Goal: Information Seeking & Learning: Learn about a topic

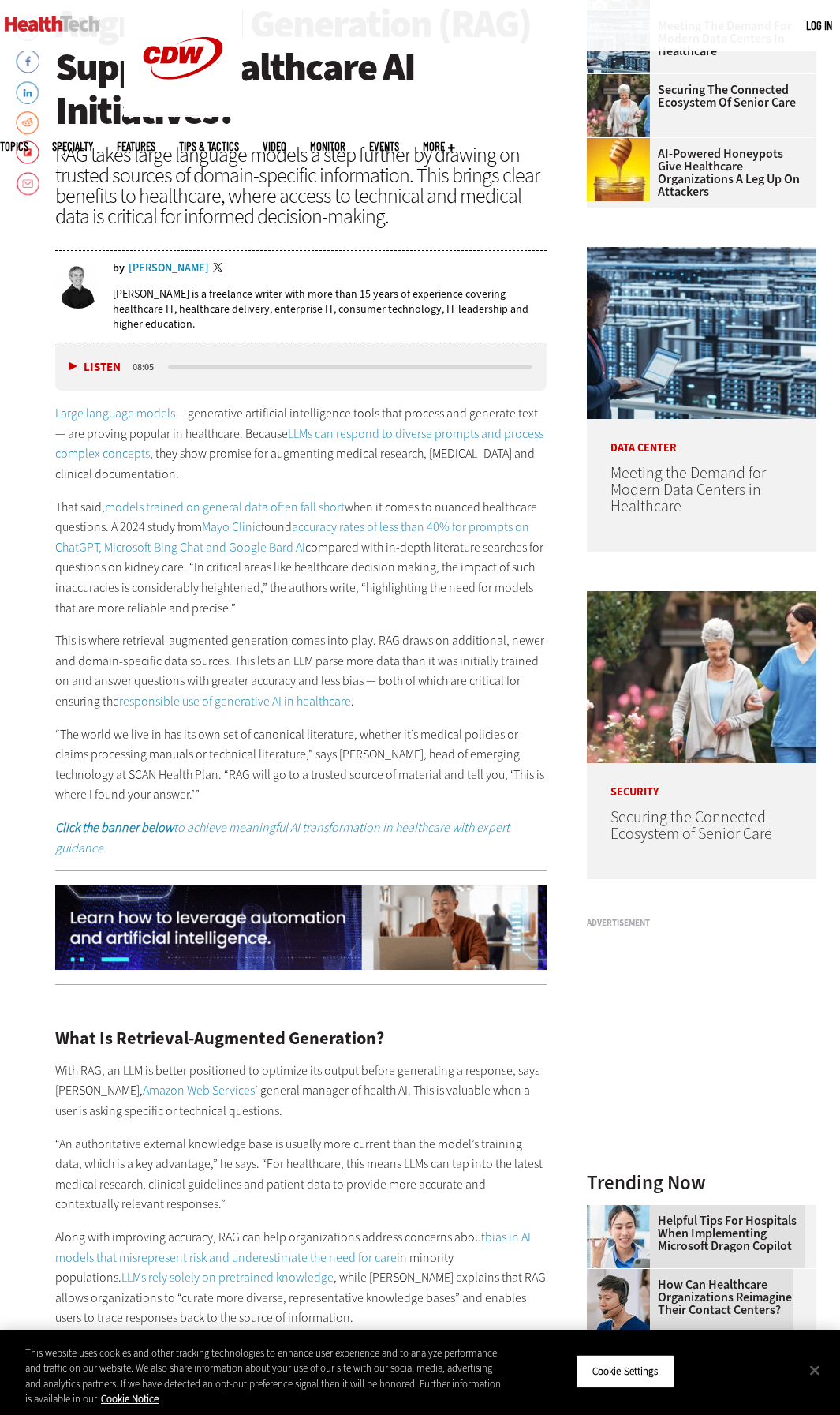
scroll to position [559, 0]
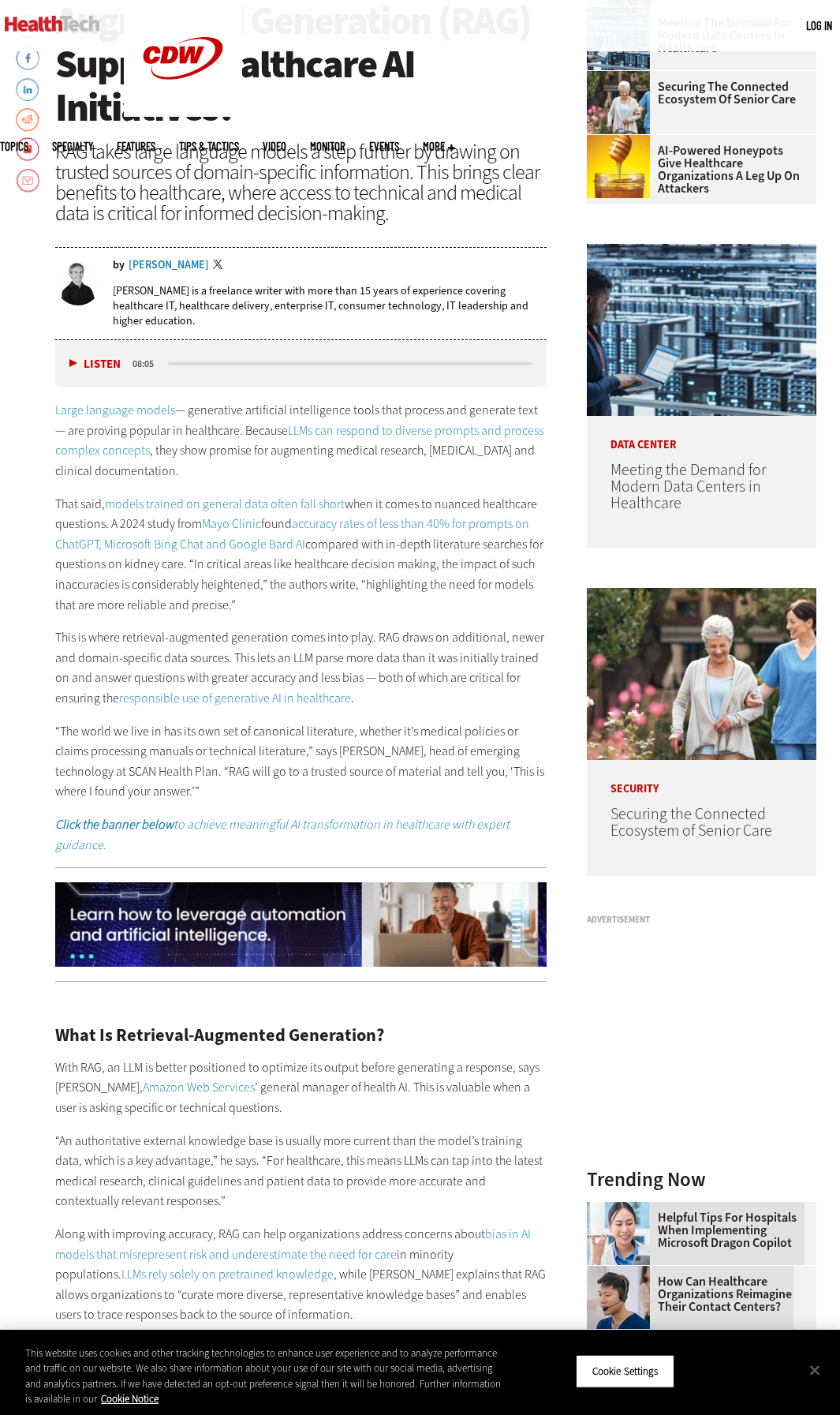
drag, startPoint x: 269, startPoint y: 734, endPoint x: 405, endPoint y: 798, distance: 150.3
click at [405, 798] on p "“The world we live in has its own set of canonical literature, whether it’s med…" at bounding box center [301, 761] width 491 height 81
click at [408, 793] on p "“The world we live in has its own set of canonical literature, whether it’s med…" at bounding box center [301, 761] width 491 height 81
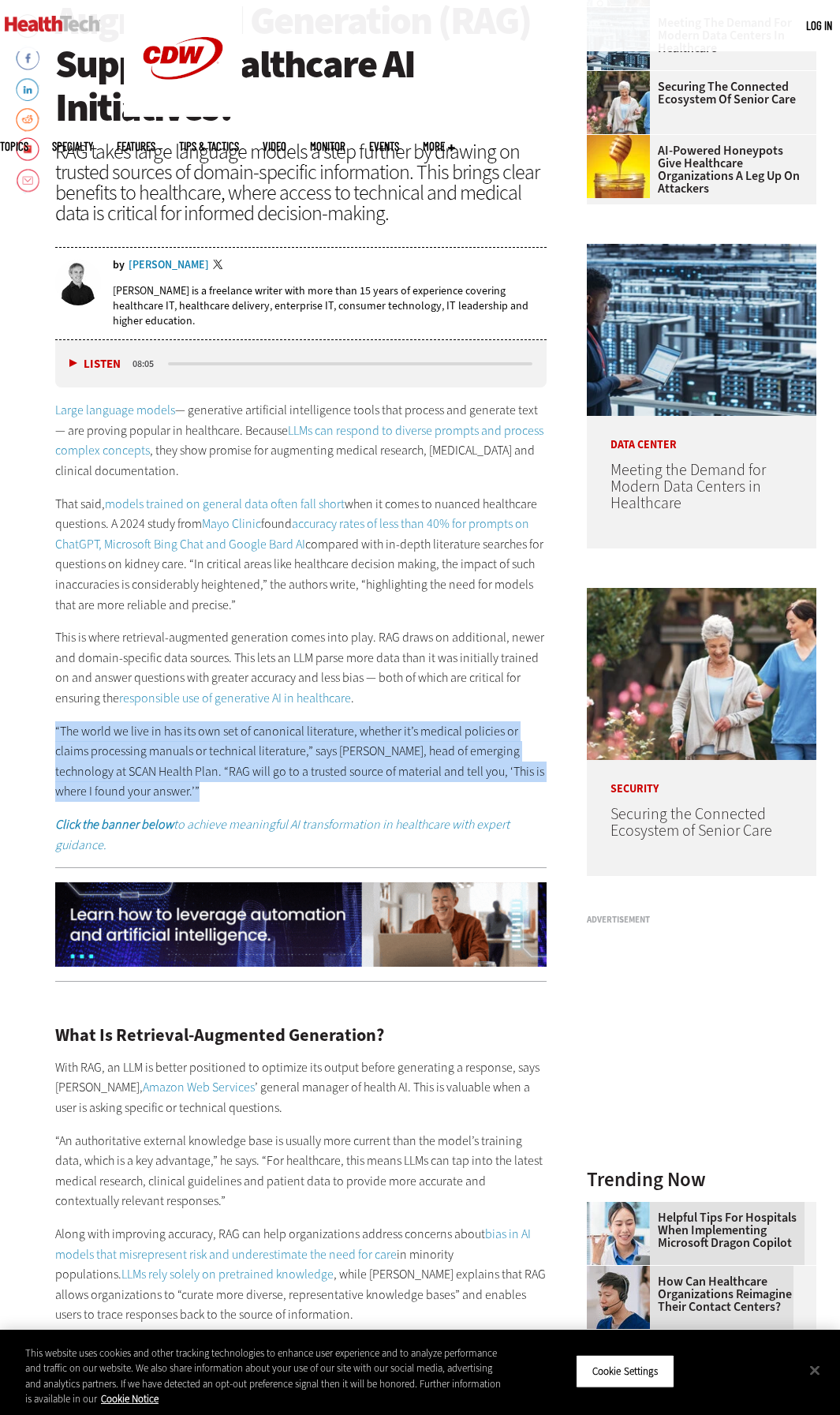
click at [408, 793] on p "“The world we live in has its own set of canonical literature, whether it’s med…" at bounding box center [301, 761] width 491 height 81
click at [408, 788] on p "“The world we live in has its own set of canonical literature, whether it’s med…" at bounding box center [301, 761] width 491 height 81
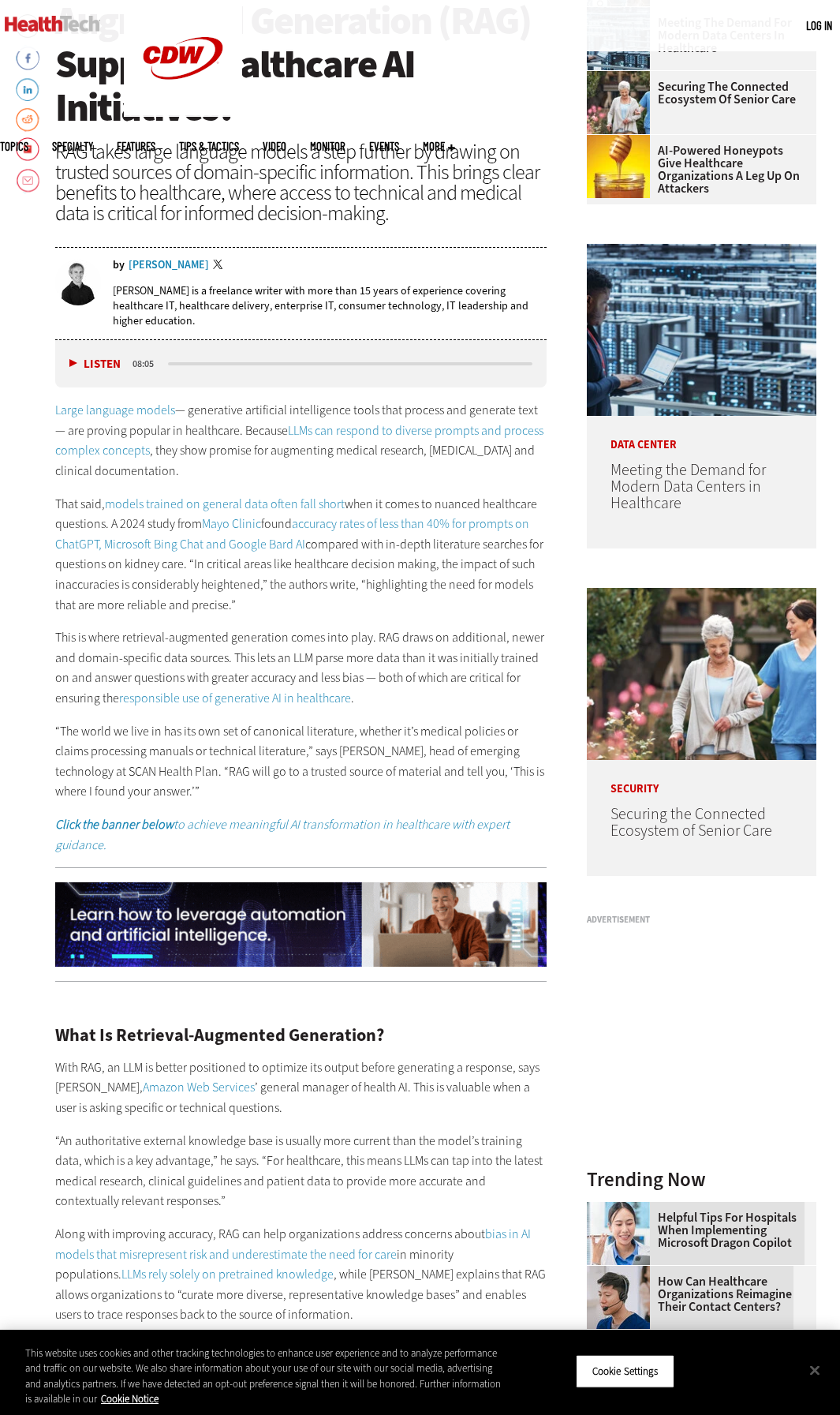
drag, startPoint x: 110, startPoint y: 736, endPoint x: 397, endPoint y: 790, distance: 292.0
click at [394, 790] on p "“The world we live in has its own set of canonical literature, whether it’s med…" at bounding box center [301, 761] width 491 height 81
click at [408, 780] on p "“The world we live in has its own set of canonical literature, whether it’s med…" at bounding box center [301, 761] width 491 height 81
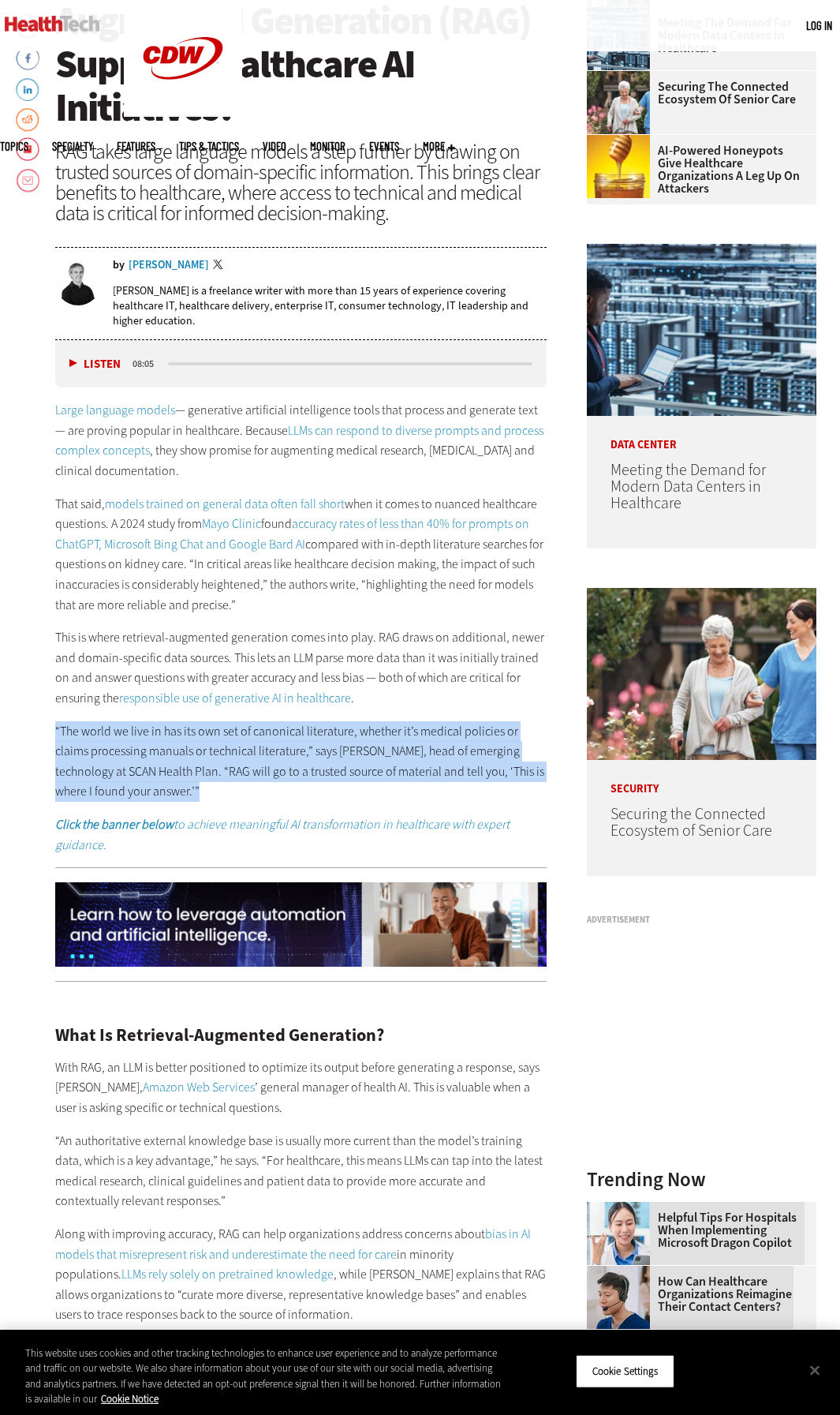
click at [408, 780] on p "“The world we live in has its own set of canonical literature, whether it’s med…" at bounding box center [301, 761] width 491 height 81
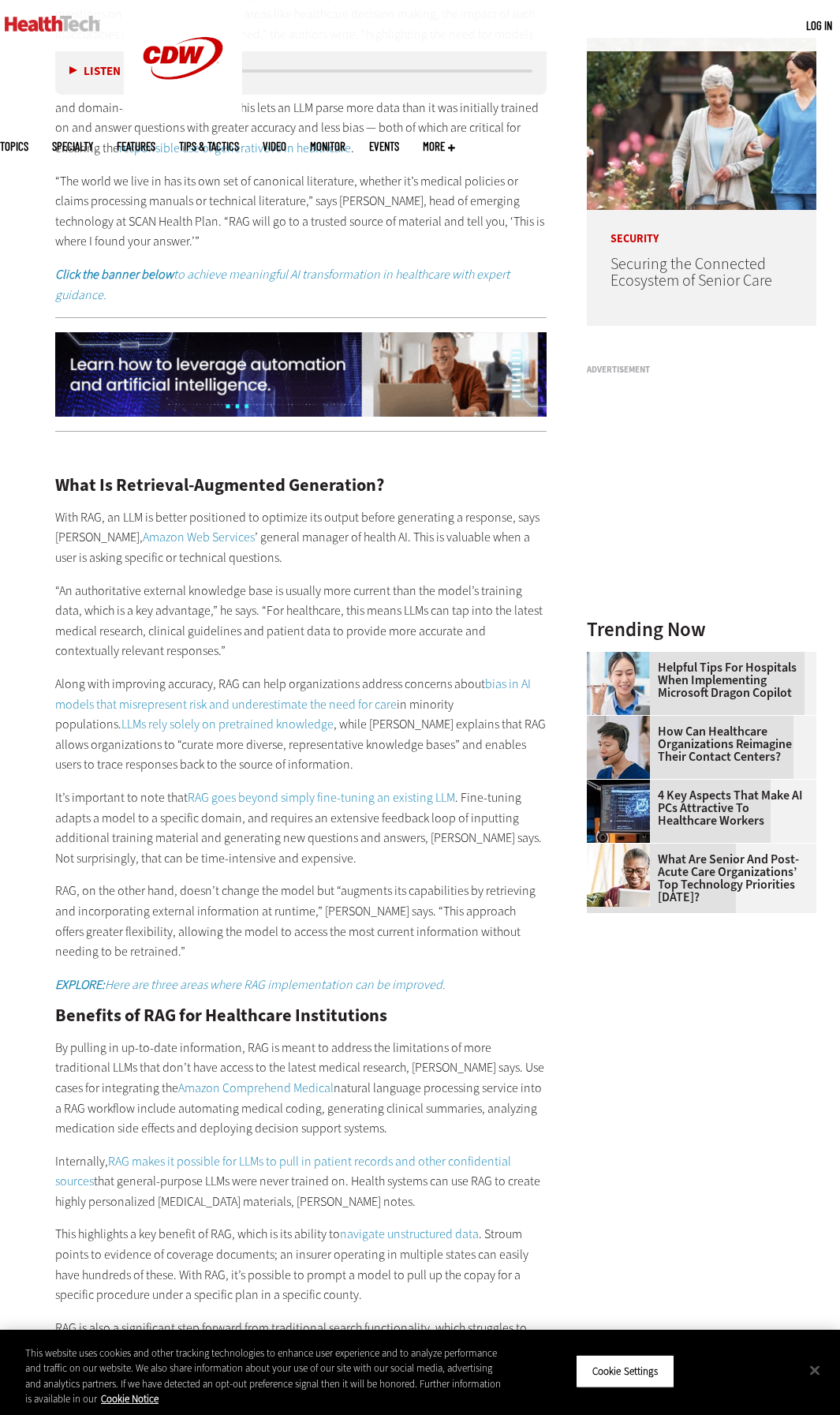
scroll to position [1116, 0]
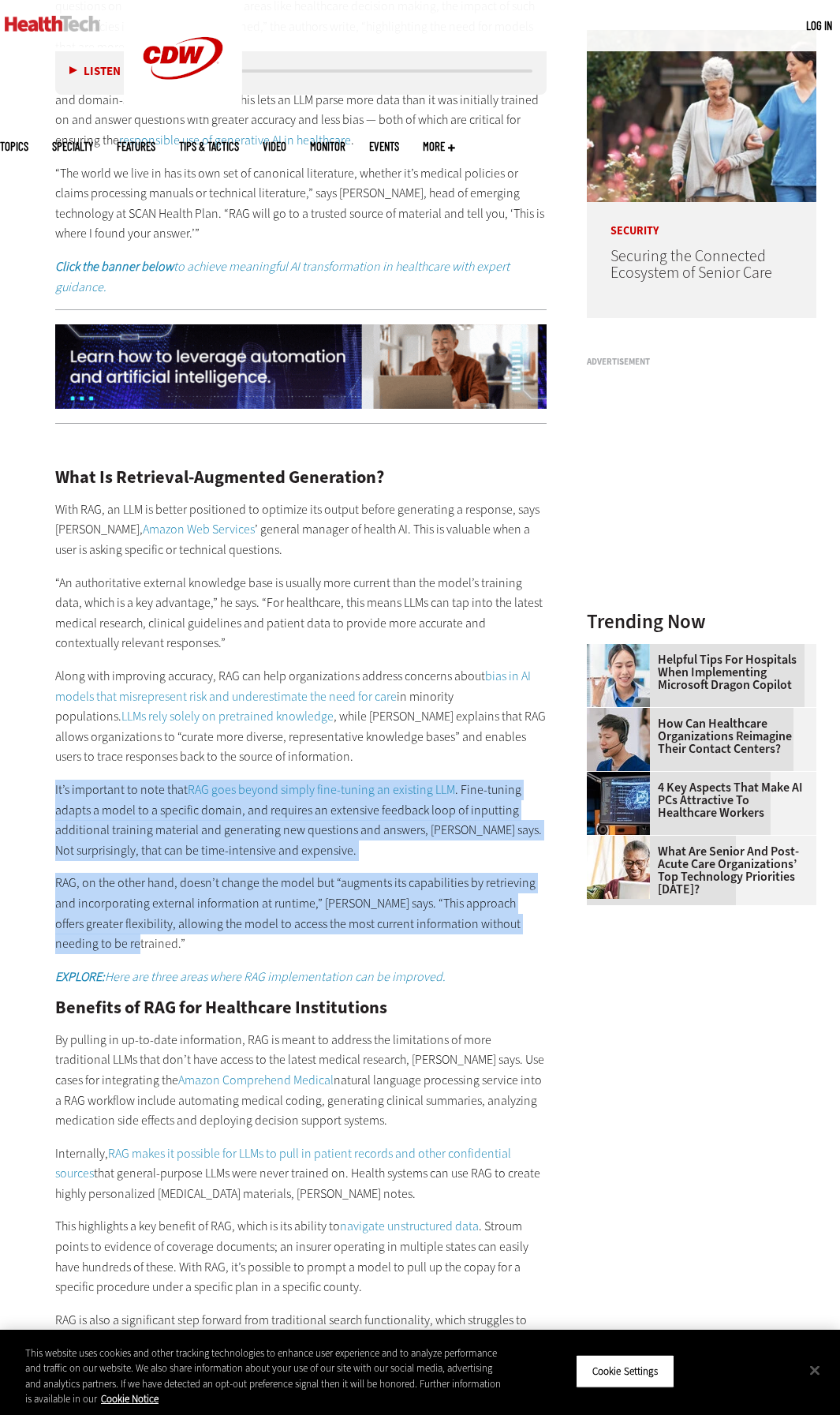
drag, startPoint x: 145, startPoint y: 936, endPoint x: 49, endPoint y: 794, distance: 171.4
click at [48, 794] on article "[DATE] Twitter Facebook LinkedIn Reddit Flipboard Email Artificial Intelligence…" at bounding box center [285, 1215] width 523 height 3675
click at [228, 885] on p "RAG, on the other hand, doesn’t change the model but “augments its capabilities…" at bounding box center [301, 912] width 491 height 81
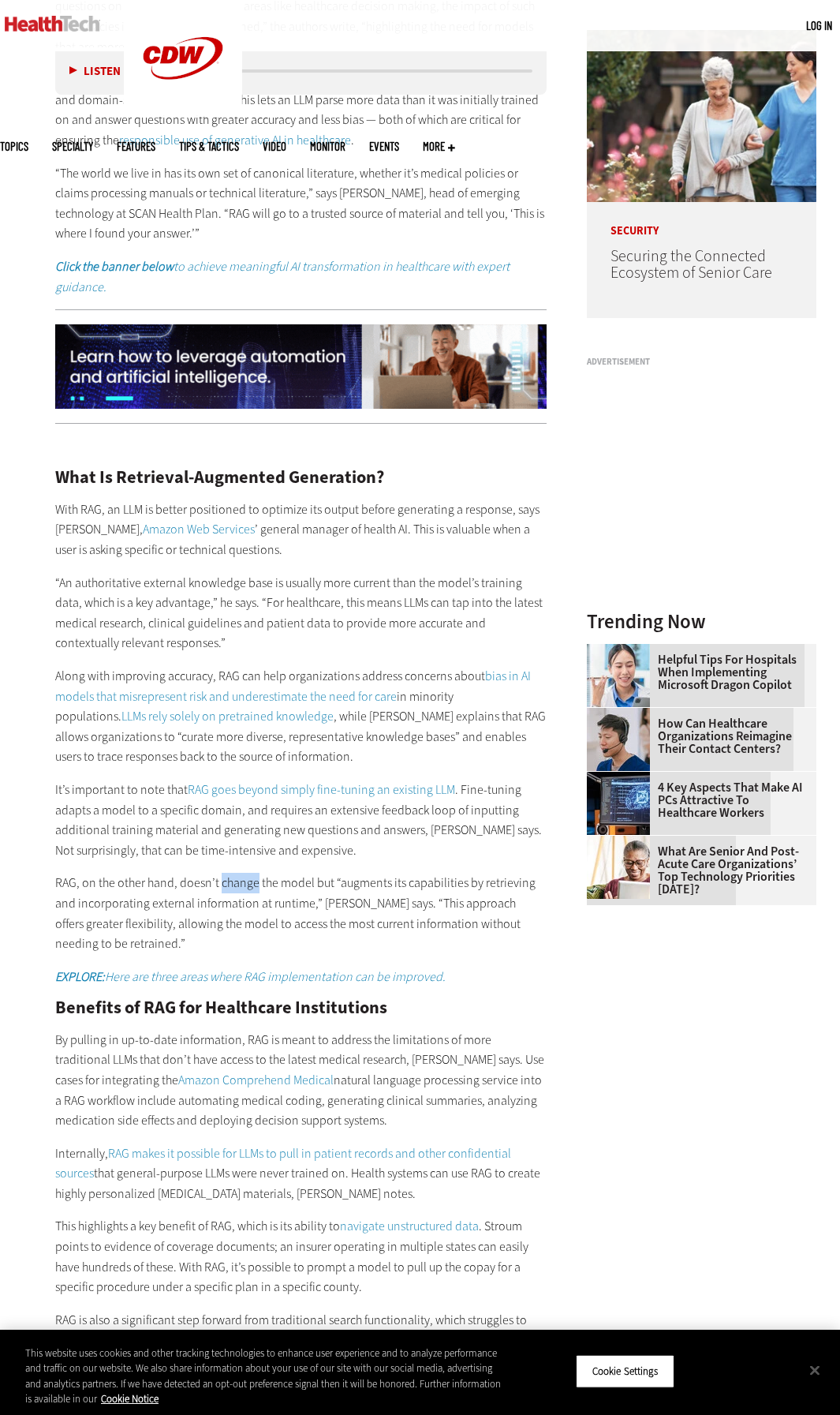
click at [228, 885] on p "RAG, on the other hand, doesn’t change the model but “augments its capabilities…" at bounding box center [301, 912] width 491 height 81
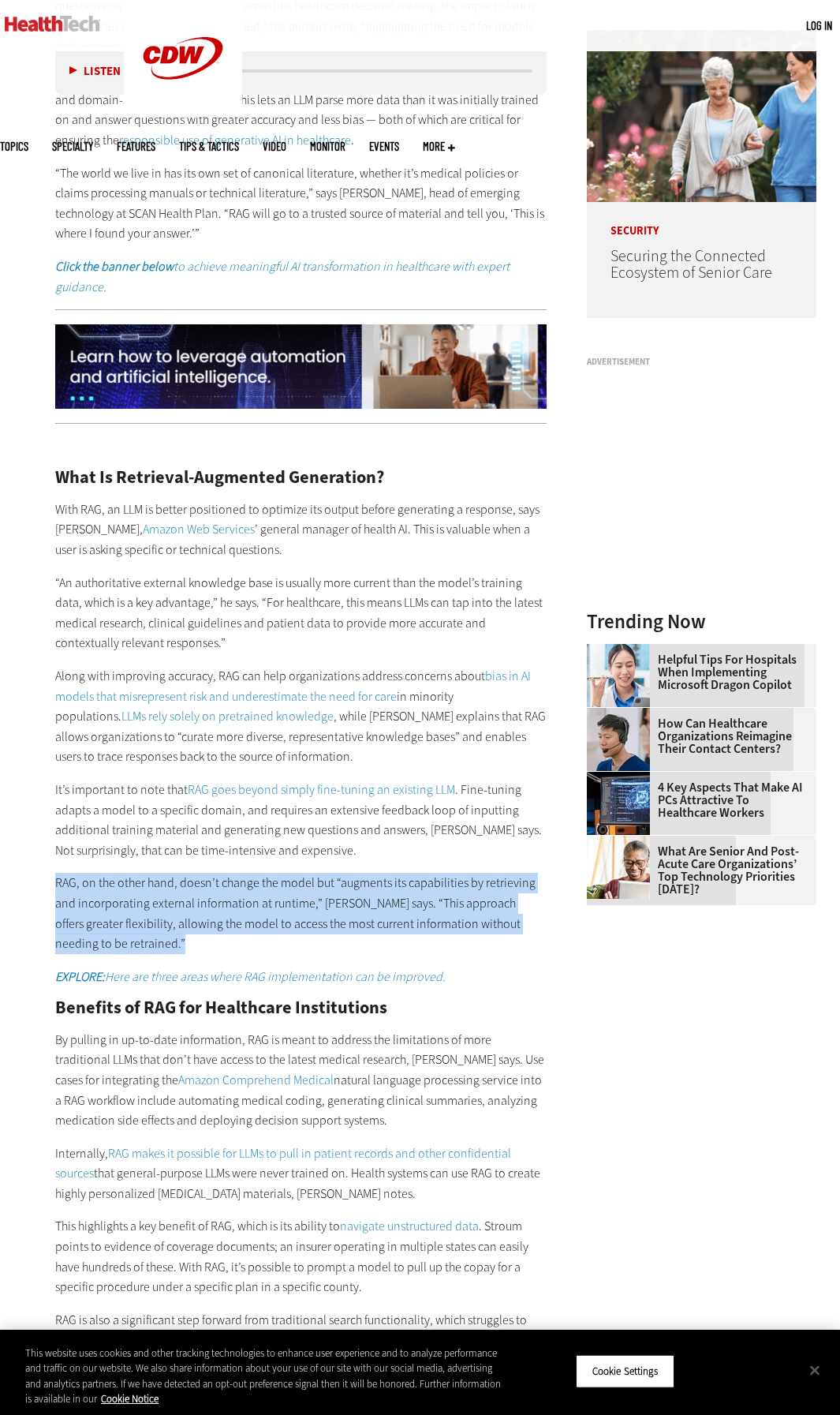
click at [228, 885] on p "RAG, on the other hand, doesn’t change the model but “augments its capabilities…" at bounding box center [301, 912] width 491 height 81
click at [257, 935] on p "RAG, on the other hand, doesn’t change the model but “augments its capabilities…" at bounding box center [301, 912] width 491 height 81
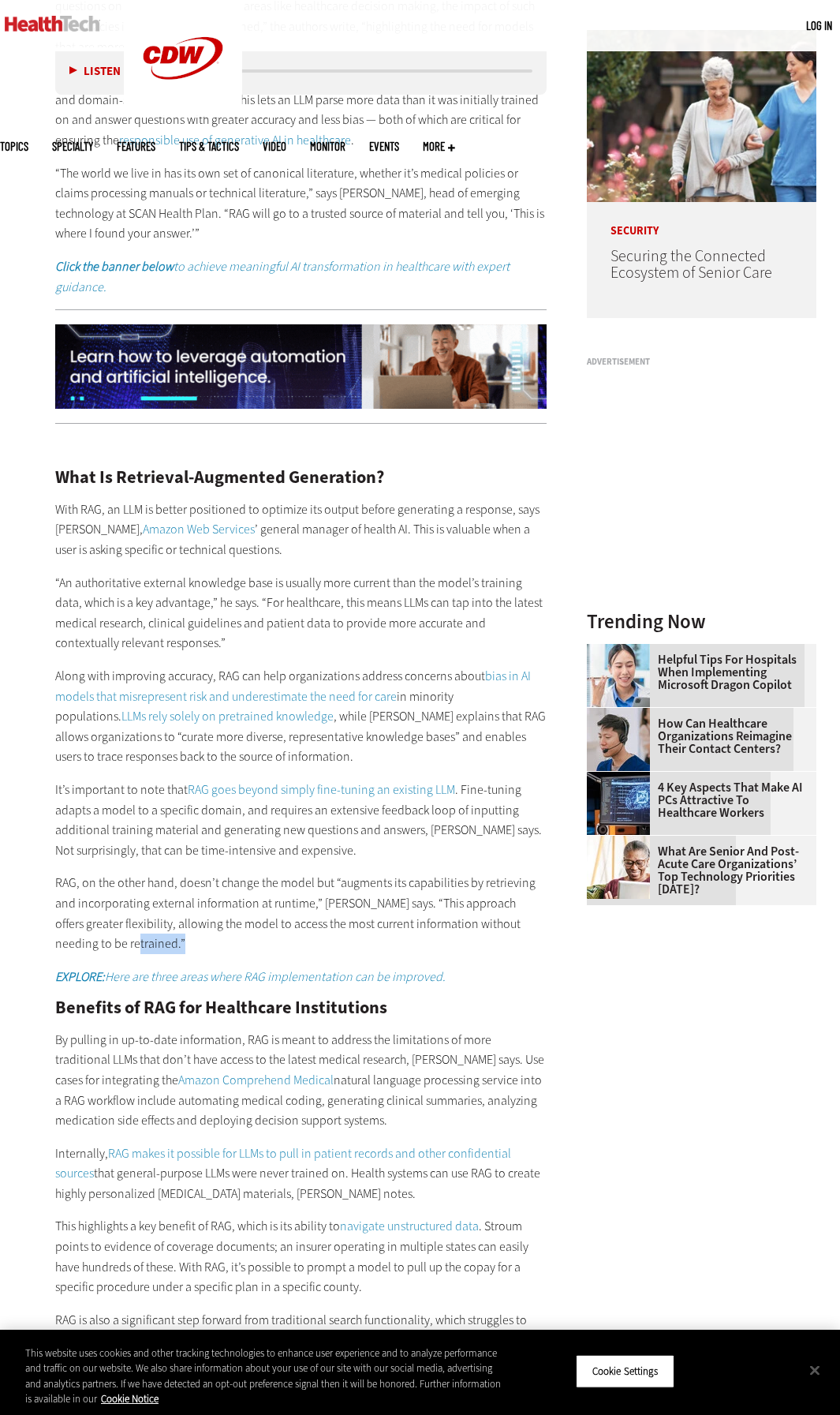
click at [257, 935] on p "RAG, on the other hand, doesn’t change the model but “augments its capabilities…" at bounding box center [301, 912] width 491 height 81
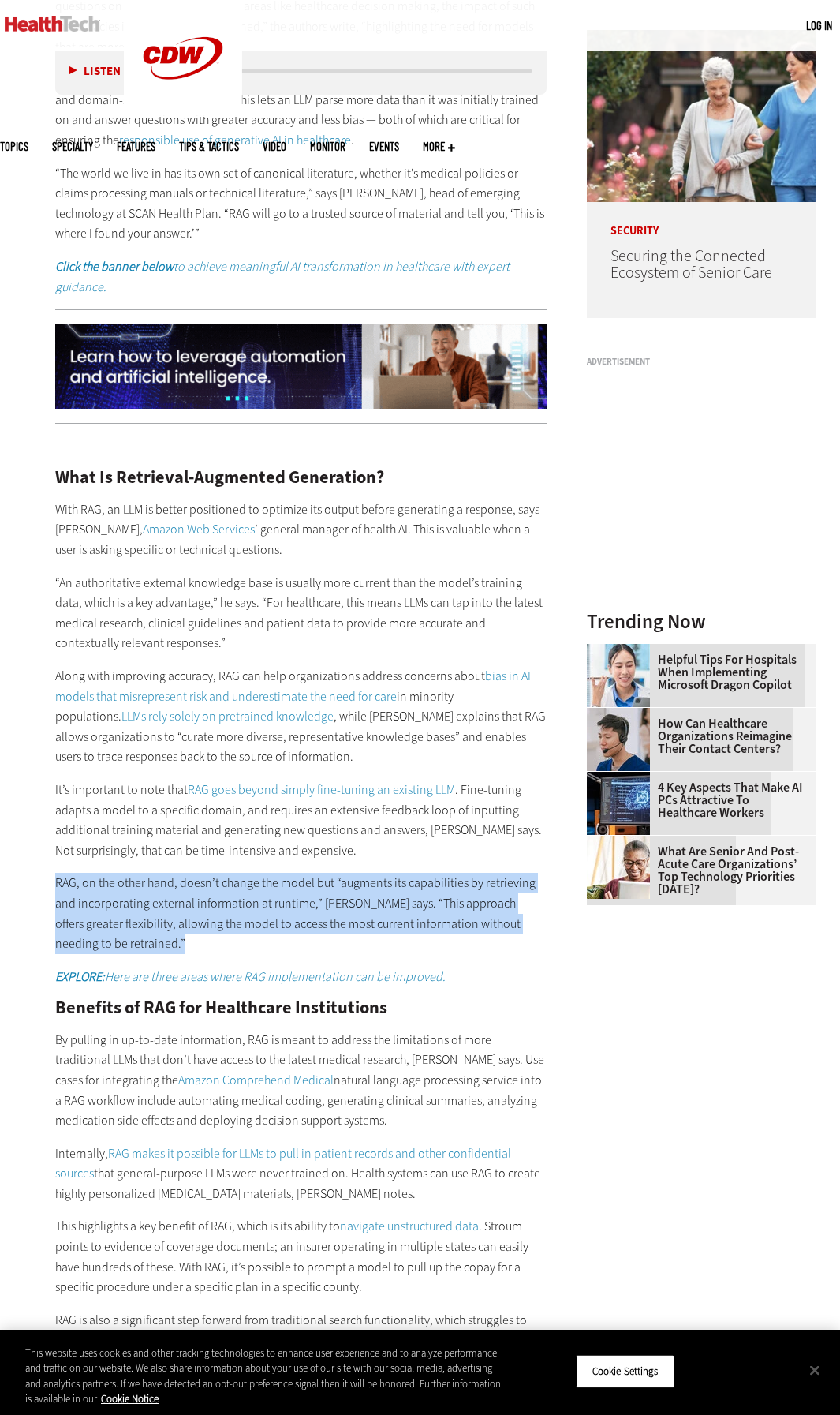
click at [257, 935] on p "RAG, on the other hand, doesn’t change the model but “augments its capabilities…" at bounding box center [301, 912] width 491 height 81
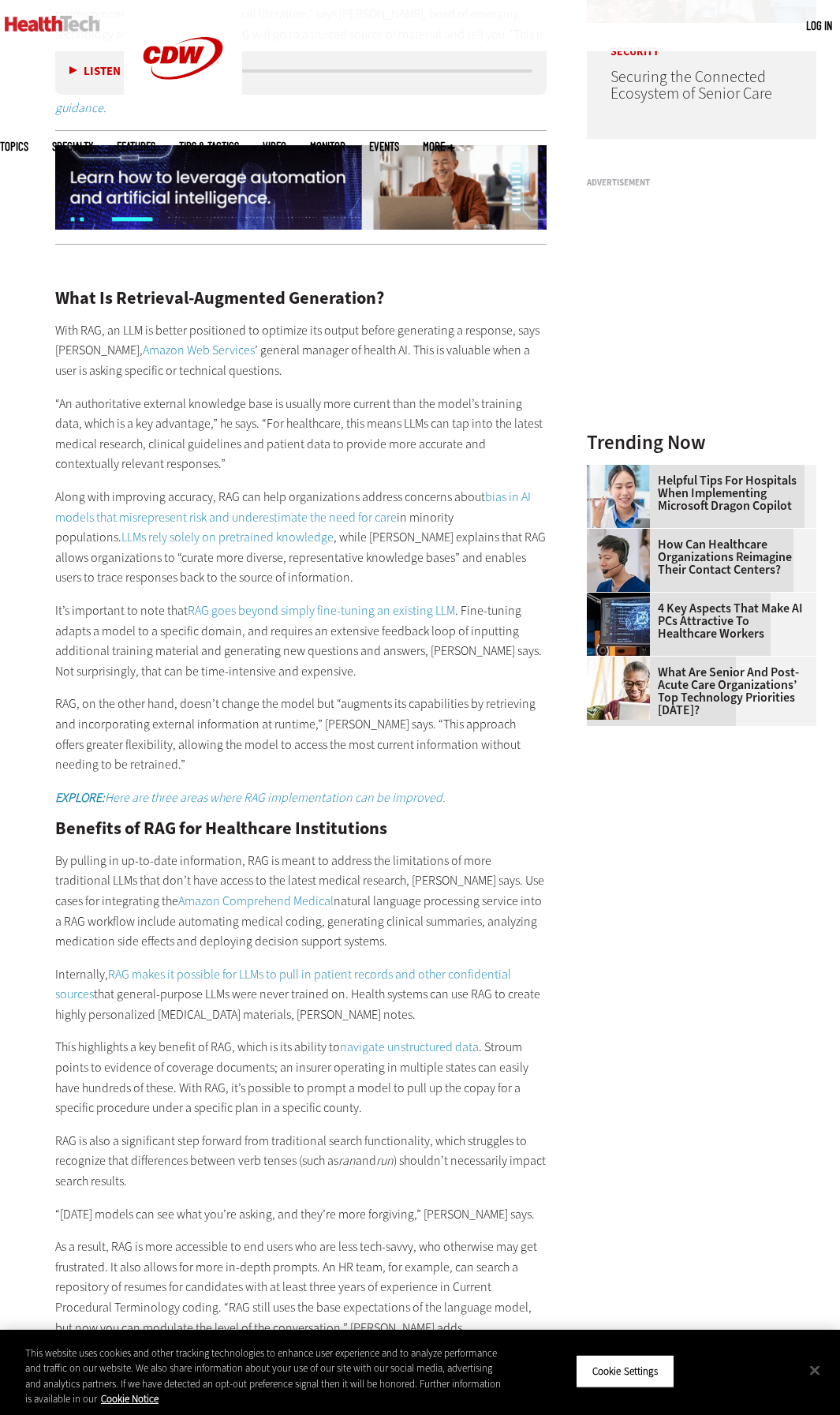
scroll to position [1298, 0]
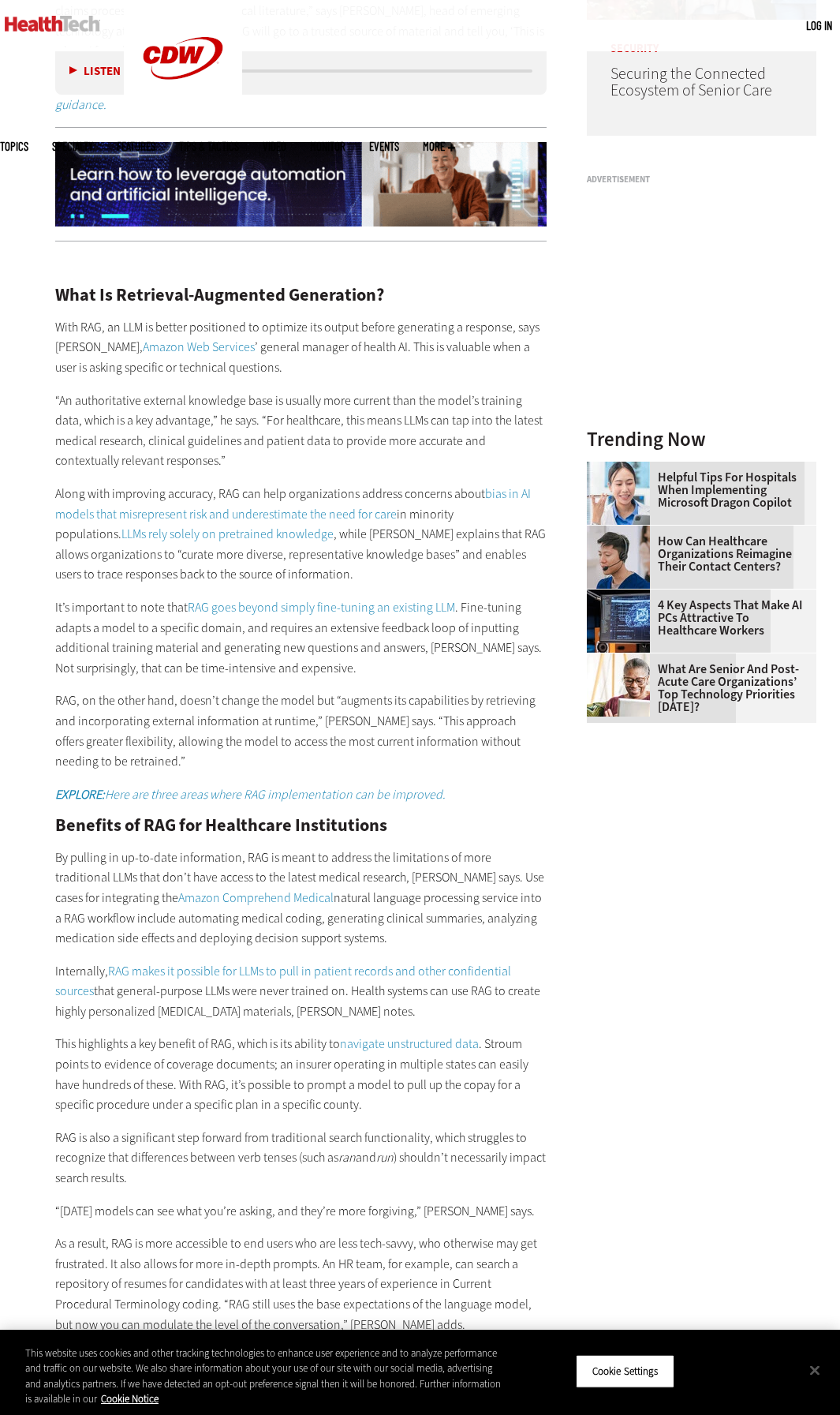
click at [444, 940] on p "By pulling in up-to-date information, RAG is meant to address the limitations o…" at bounding box center [301, 898] width 491 height 101
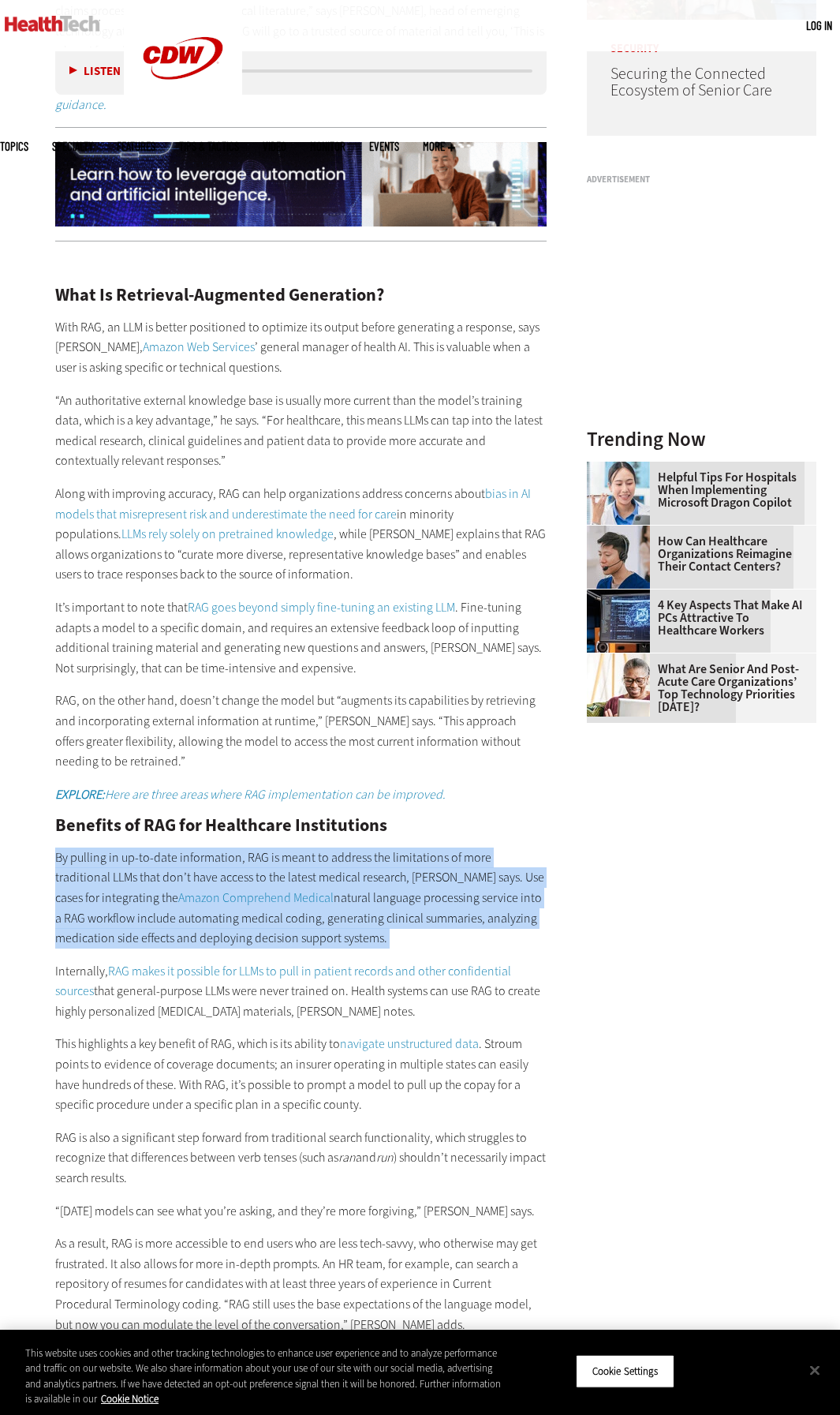
click at [444, 940] on p "By pulling in up-to-date information, RAG is meant to address the limitations o…" at bounding box center [301, 898] width 491 height 101
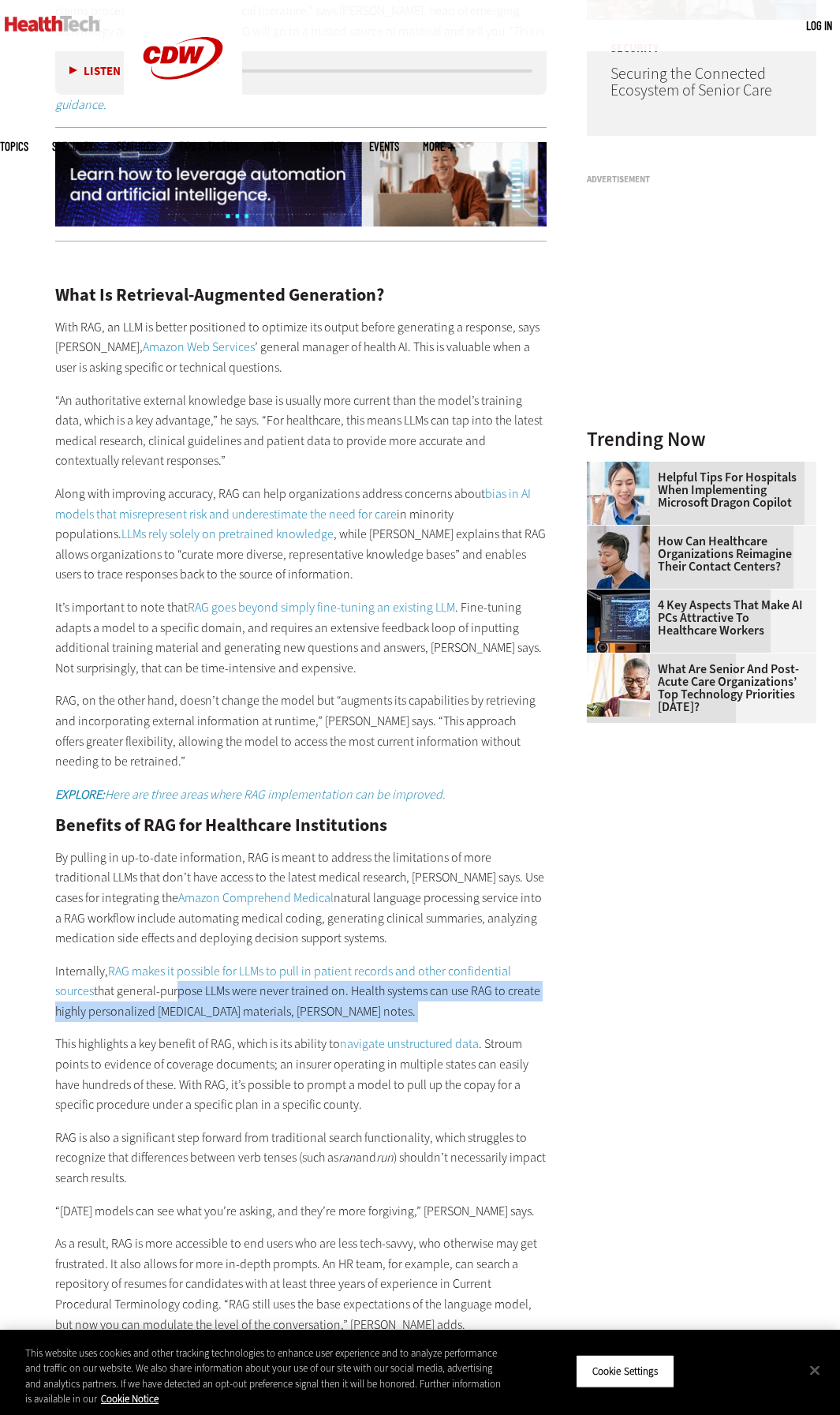
drag, startPoint x: 174, startPoint y: 998, endPoint x: 427, endPoint y: 1031, distance: 255.1
click at [381, 1030] on div "What Is Retrieval-Augmented Generation? With RAG, an LLM is better positioned t…" at bounding box center [301, 794] width 491 height 1080
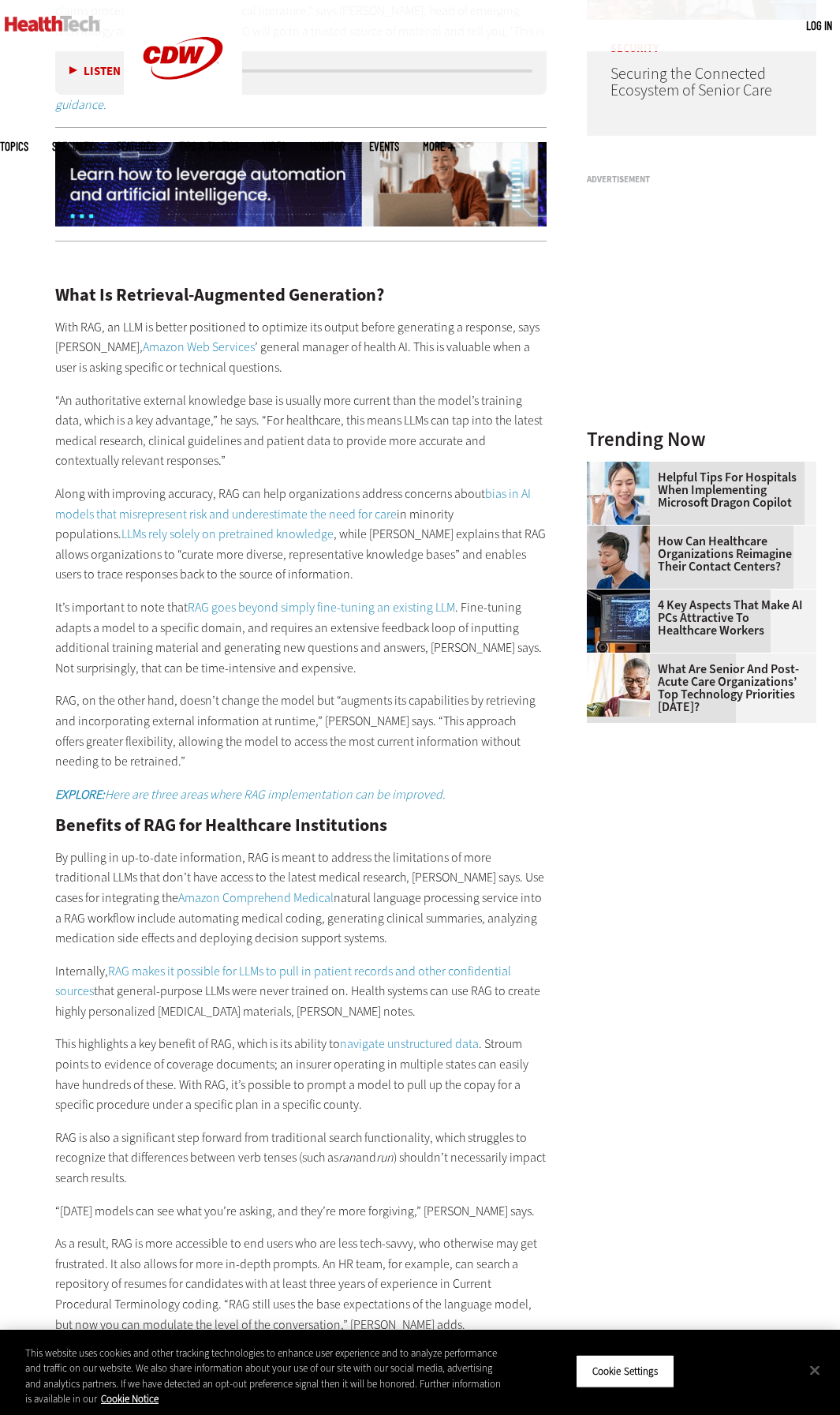
click at [432, 1018] on p "Internally, RAG makes it possible for LLMs to pull in patient records and other…" at bounding box center [301, 991] width 491 height 61
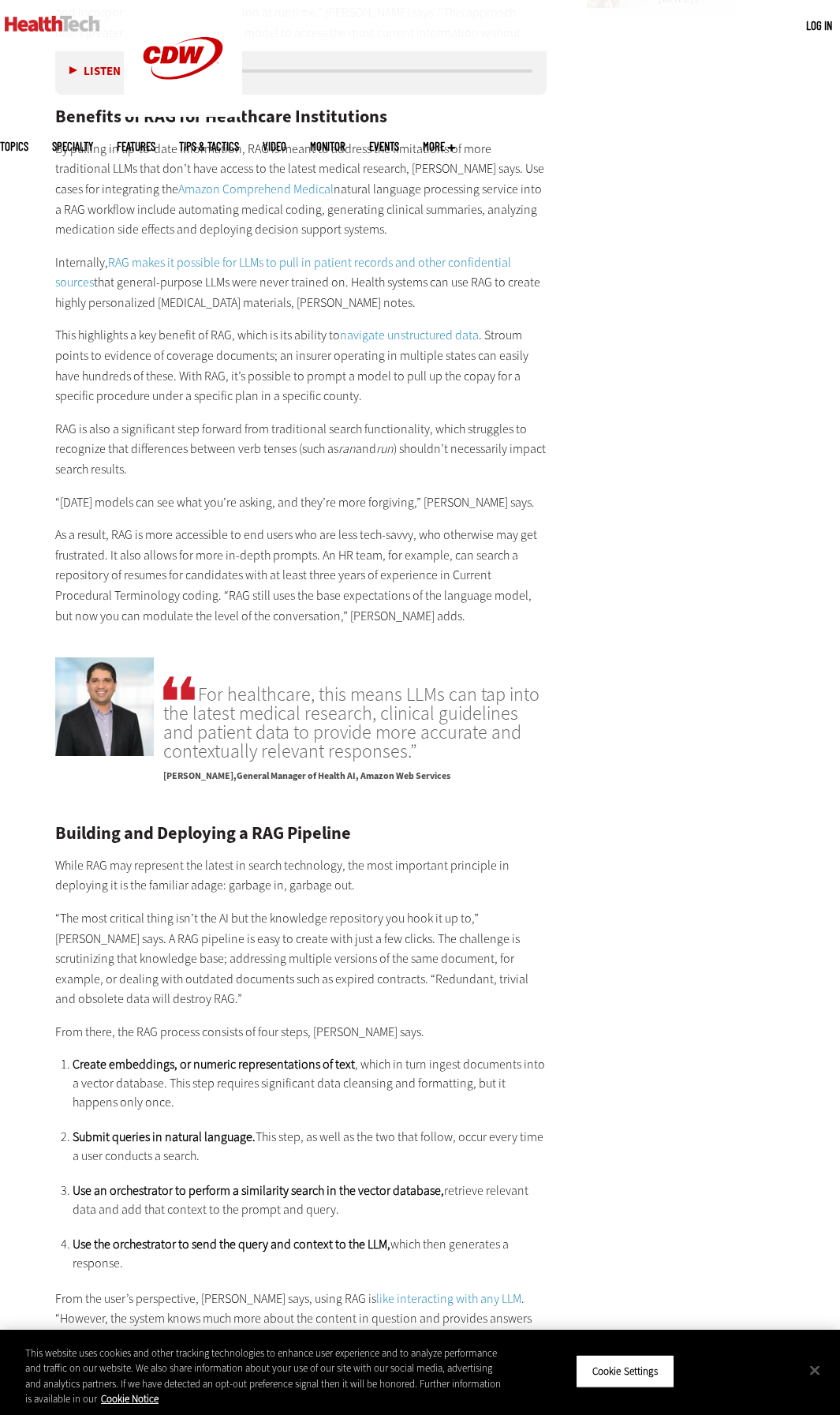
scroll to position [2185, 0]
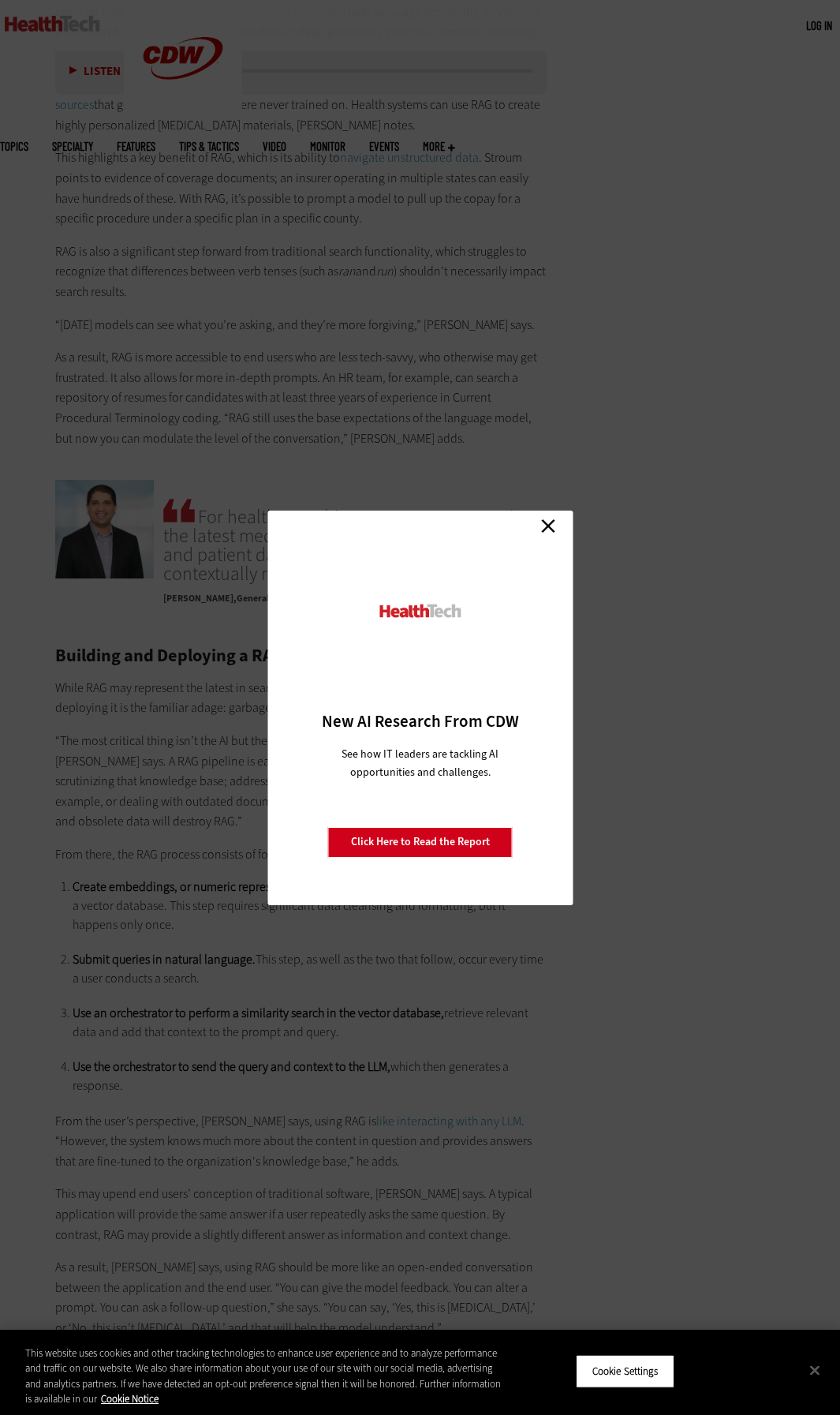
click at [548, 528] on link "Close" at bounding box center [548, 525] width 24 height 24
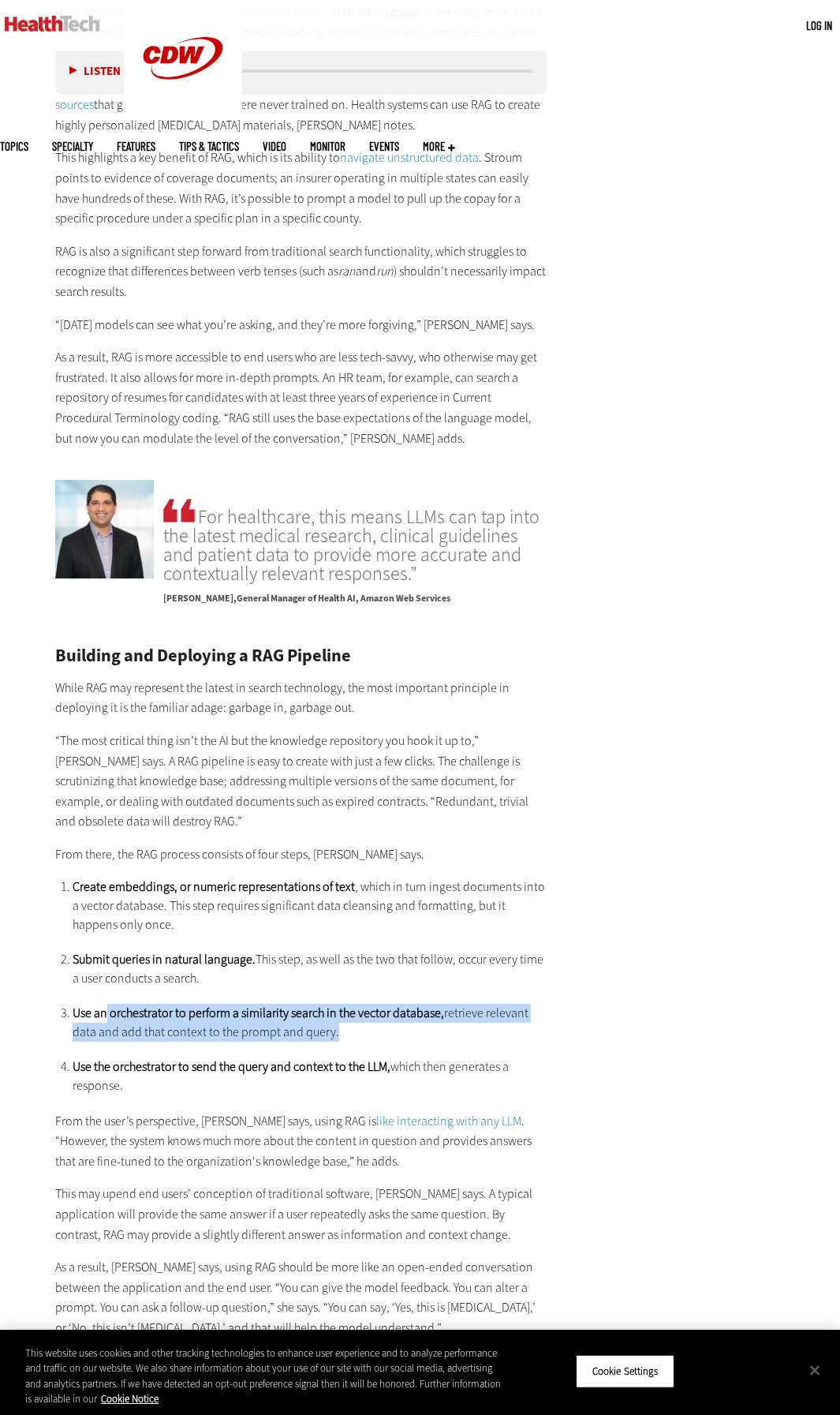
drag, startPoint x: 108, startPoint y: 1012, endPoint x: 415, endPoint y: 1051, distance: 309.5
click at [399, 1050] on ol "Create embeddings, or numeric representations of text , which in turn ingest do…" at bounding box center [310, 986] width 474 height 218
click at [401, 1035] on li "Use an orchestrator to perform a similarity search in the vector database, retr…" at bounding box center [310, 1022] width 474 height 38
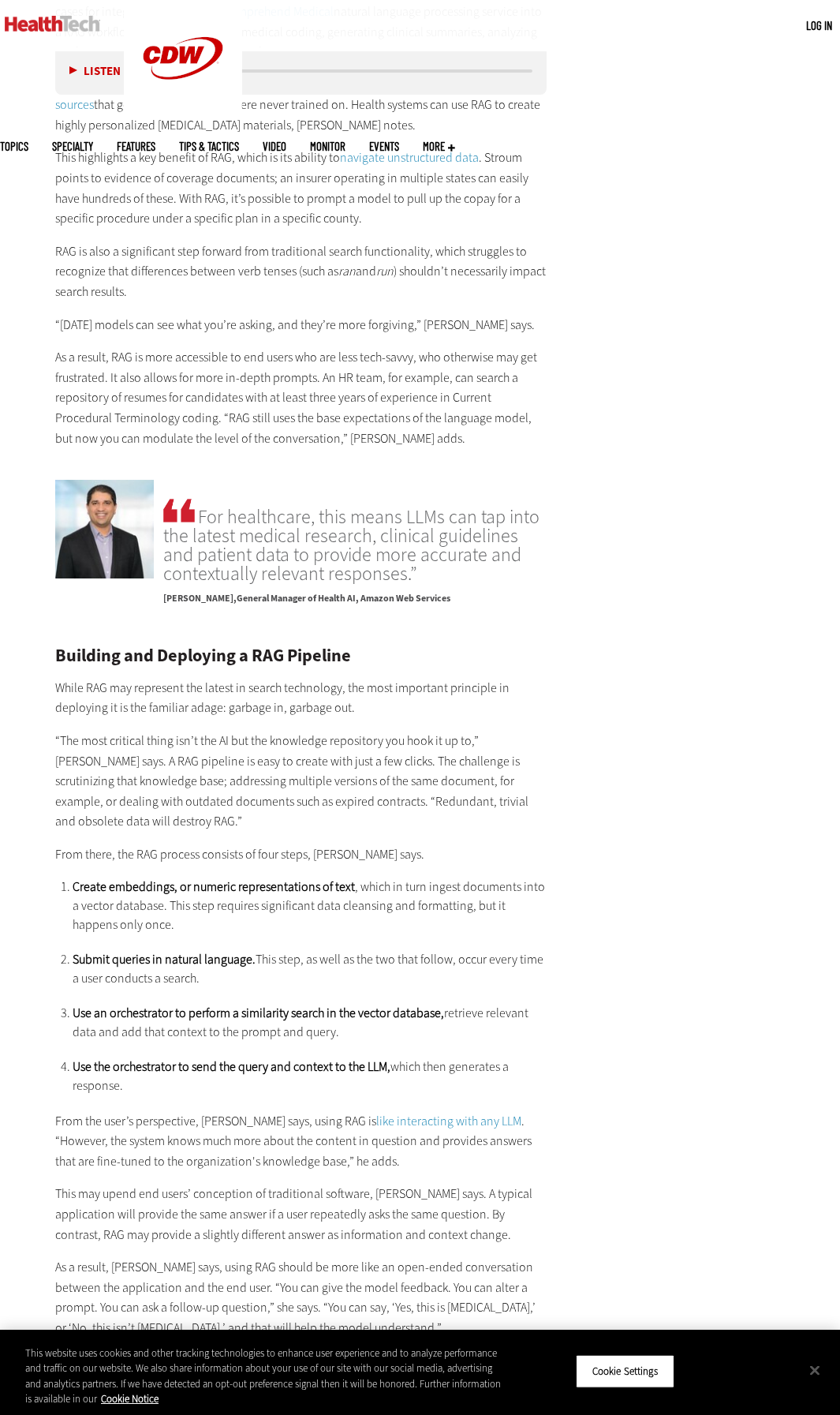
click at [273, 970] on li "Submit queries in natural language. This step, as well as the two that follow, …" at bounding box center [310, 969] width 474 height 38
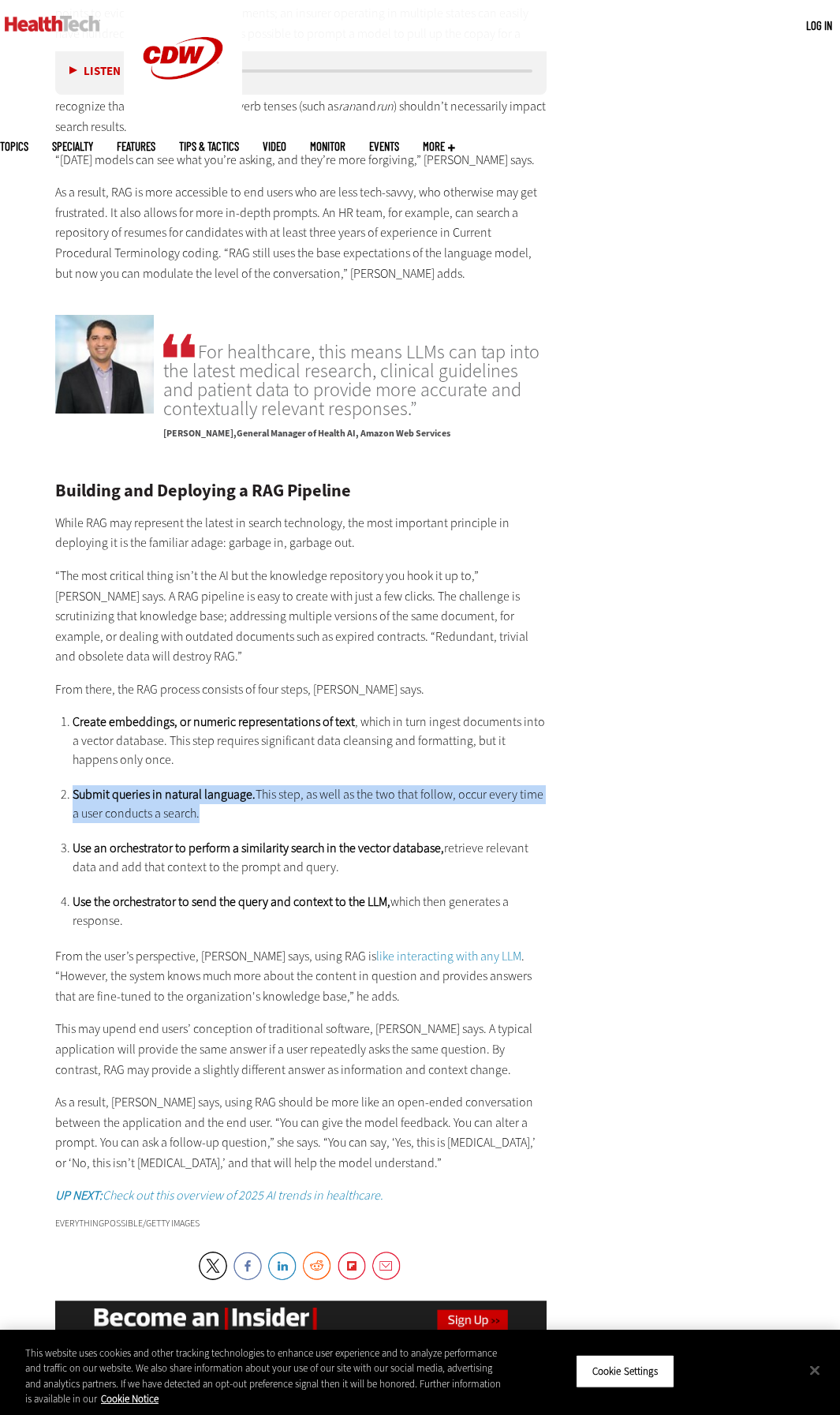
scroll to position [2350, 0]
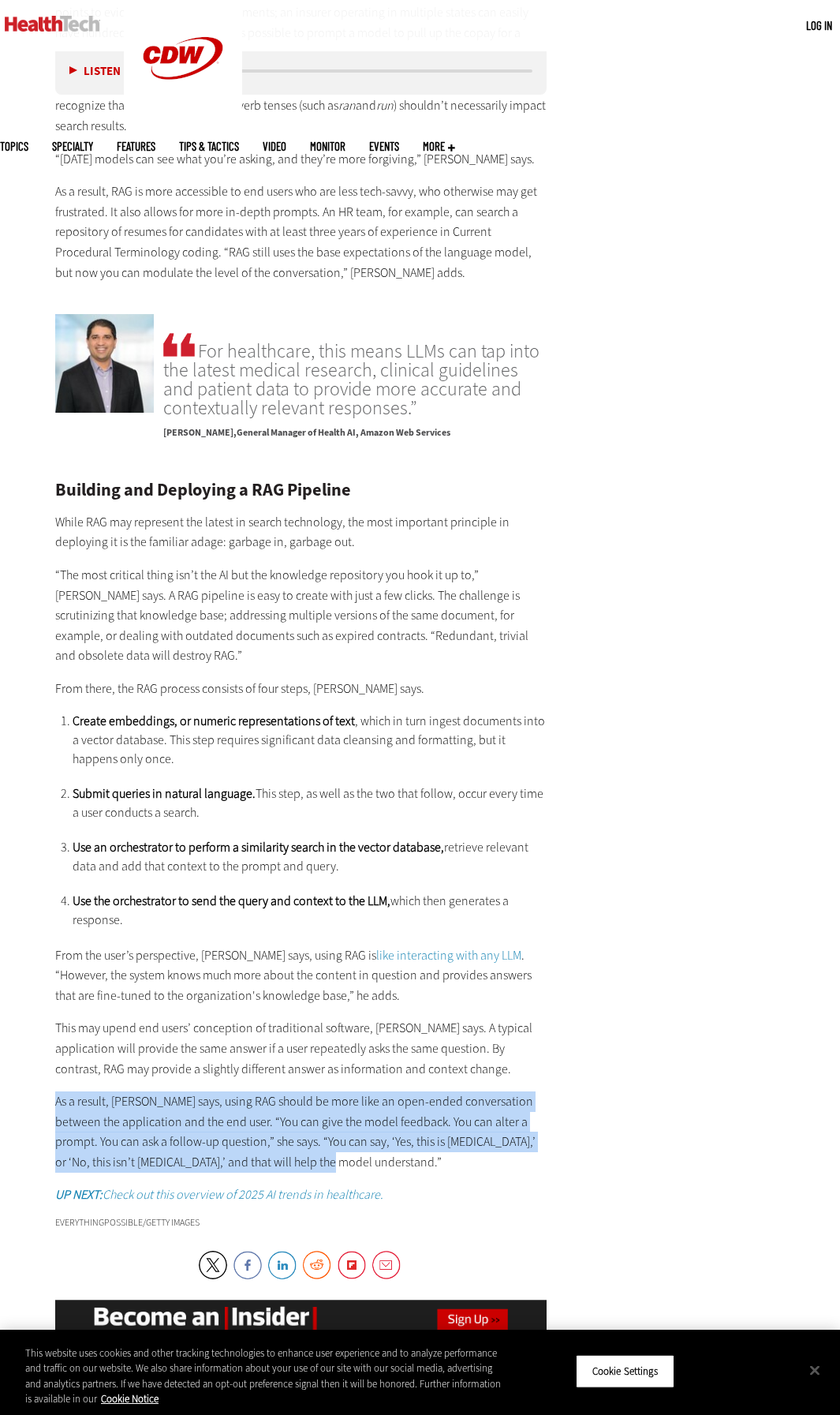
drag, startPoint x: 371, startPoint y: 1153, endPoint x: 239, endPoint y: 1096, distance: 143.8
click at [190, 1090] on div "Building and Deploying a RAG Pipeline While RAG may represent the latest in sea…" at bounding box center [301, 843] width 491 height 724
click at [417, 1111] on p "As a result, [PERSON_NAME] says, using RAG should be more like an open-ended co…" at bounding box center [301, 1131] width 491 height 81
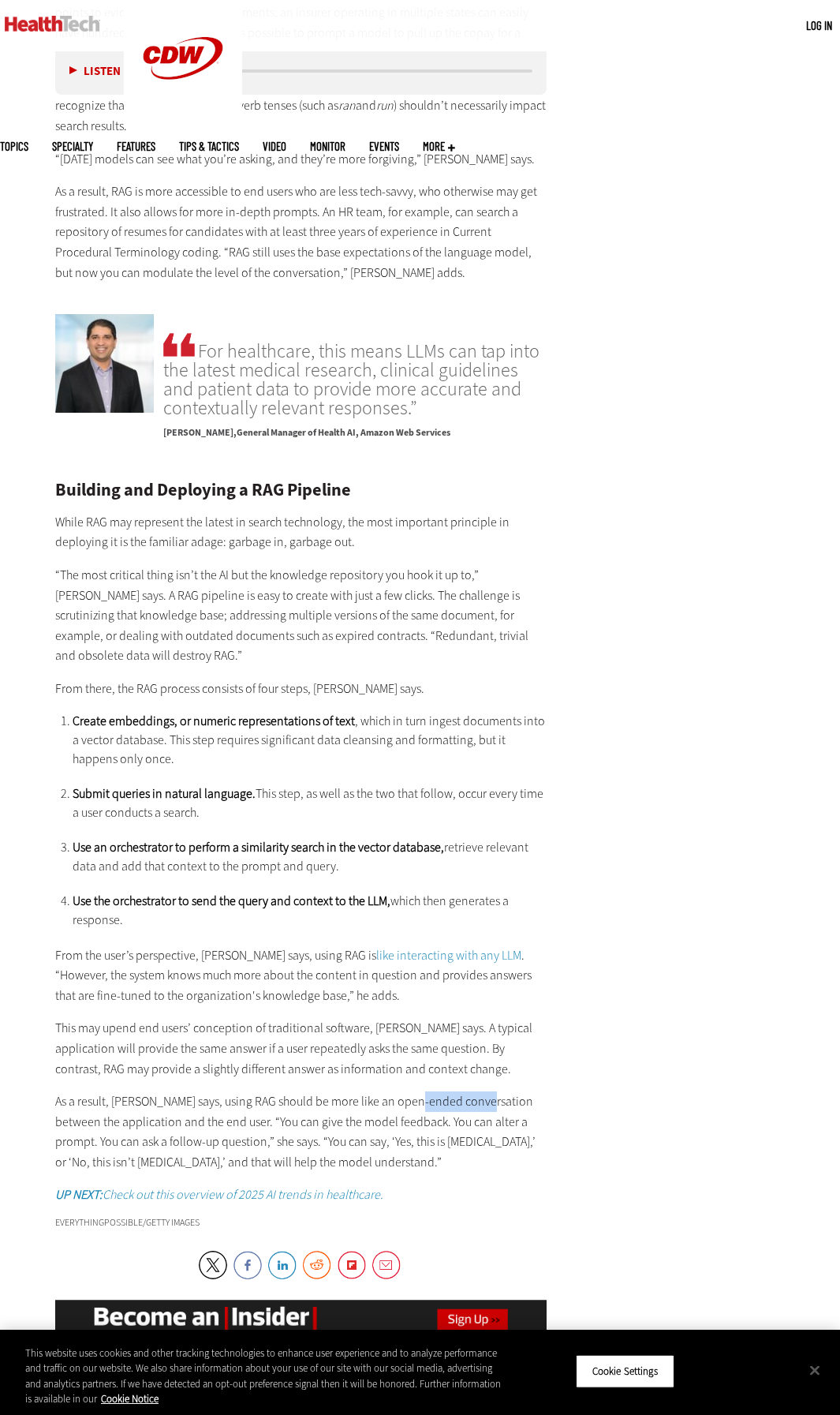
click at [417, 1111] on p "As a result, [PERSON_NAME] says, using RAG should be more like an open-ended co…" at bounding box center [301, 1131] width 491 height 81
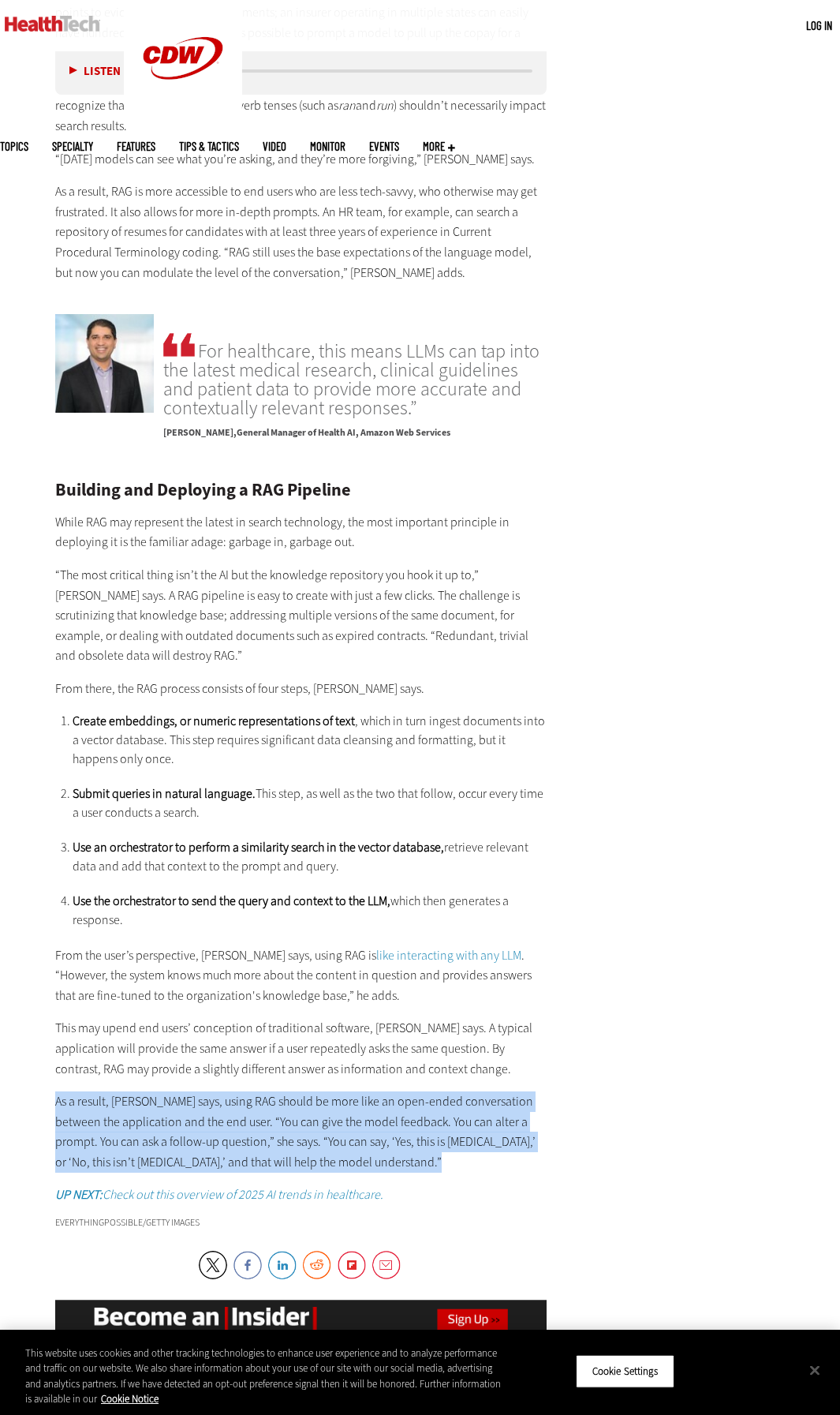
click at [417, 1111] on p "As a result, [PERSON_NAME] says, using RAG should be more like an open-ended co…" at bounding box center [301, 1131] width 491 height 81
click at [541, 1144] on p "As a result, [PERSON_NAME] says, using RAG should be more like an open-ended co…" at bounding box center [301, 1131] width 491 height 81
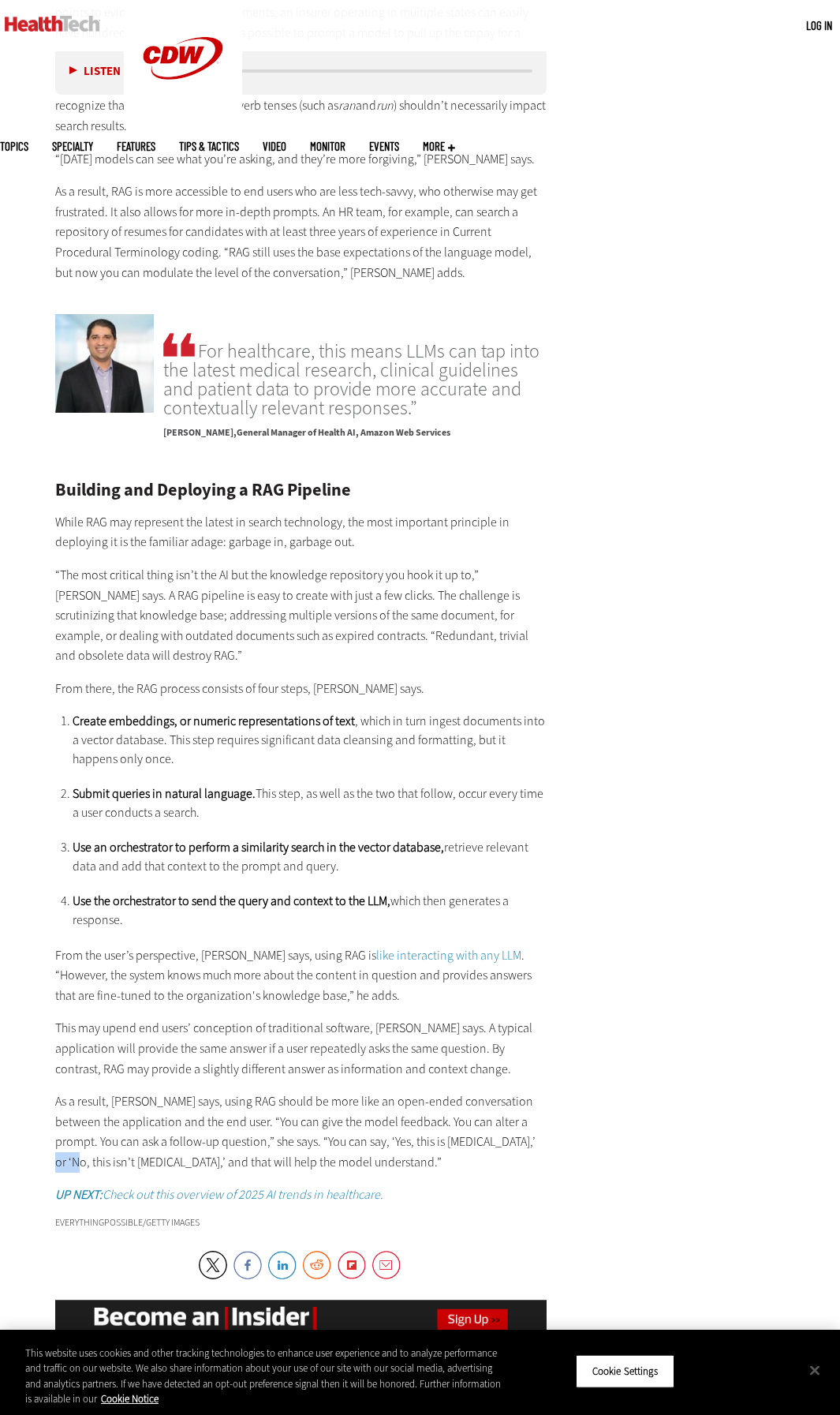
click at [541, 1144] on p "As a result, [PERSON_NAME] says, using RAG should be more like an open-ended co…" at bounding box center [301, 1131] width 491 height 81
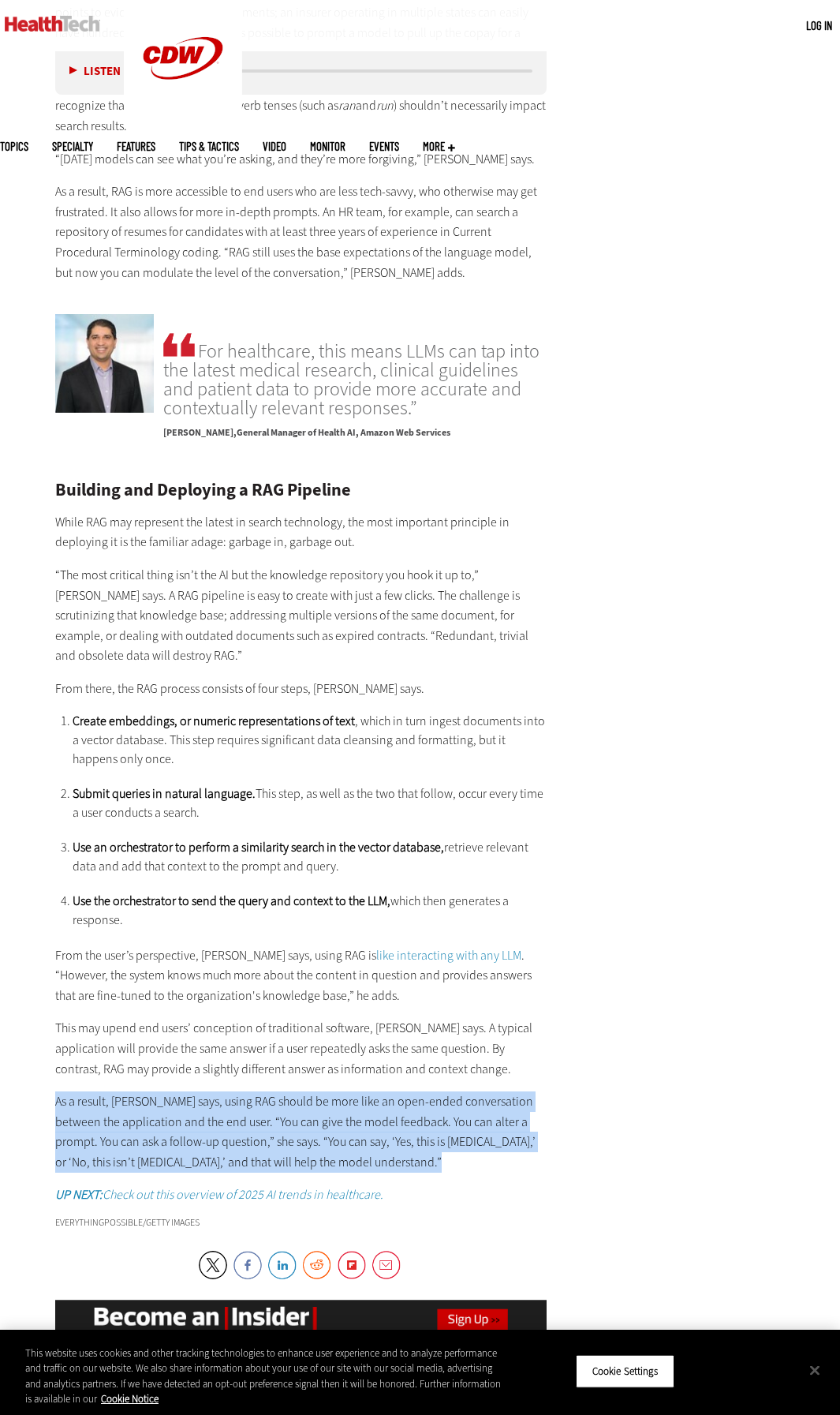
click at [541, 1144] on p "As a result, [PERSON_NAME] says, using RAG should be more like an open-ended co…" at bounding box center [301, 1131] width 491 height 81
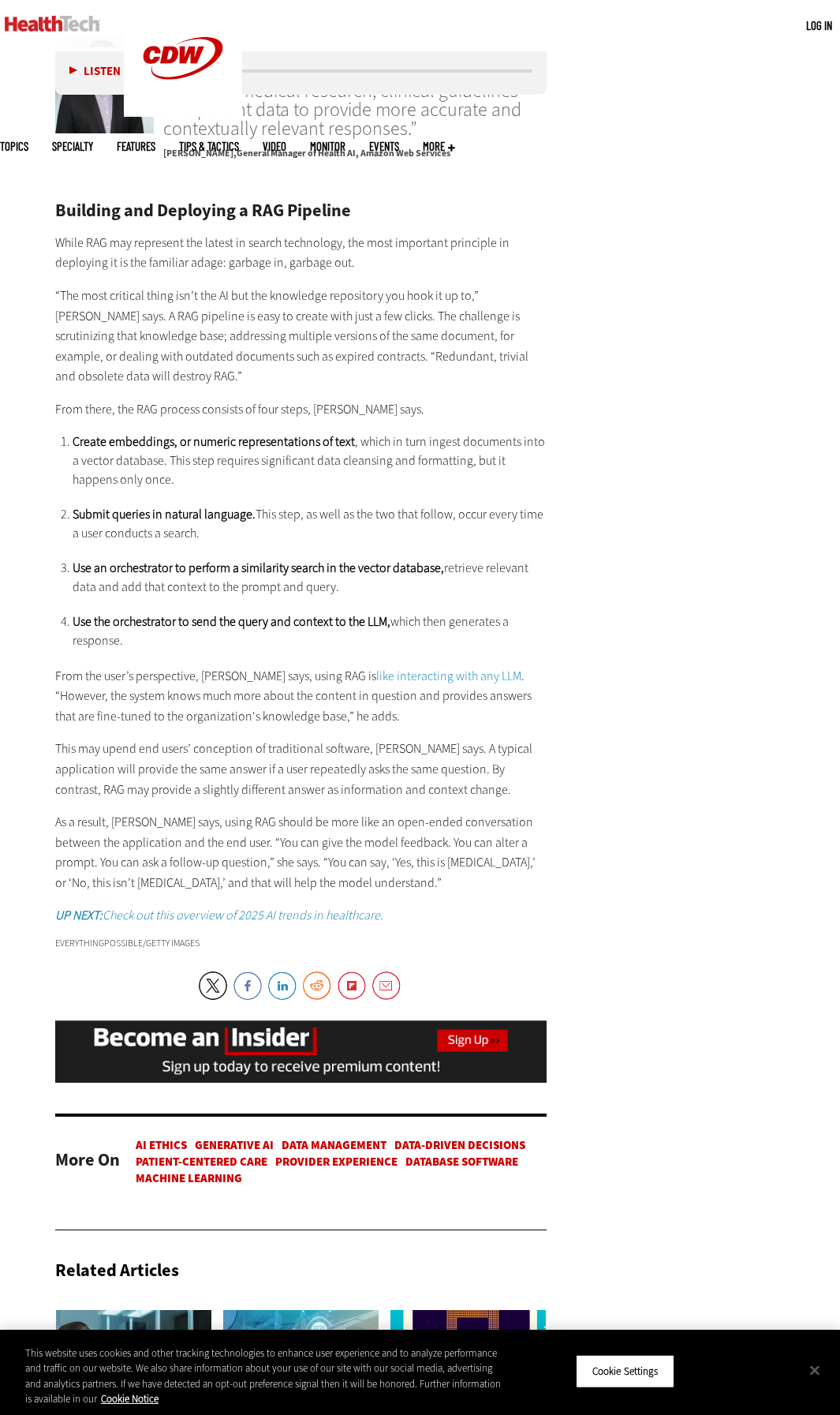
scroll to position [2655, 0]
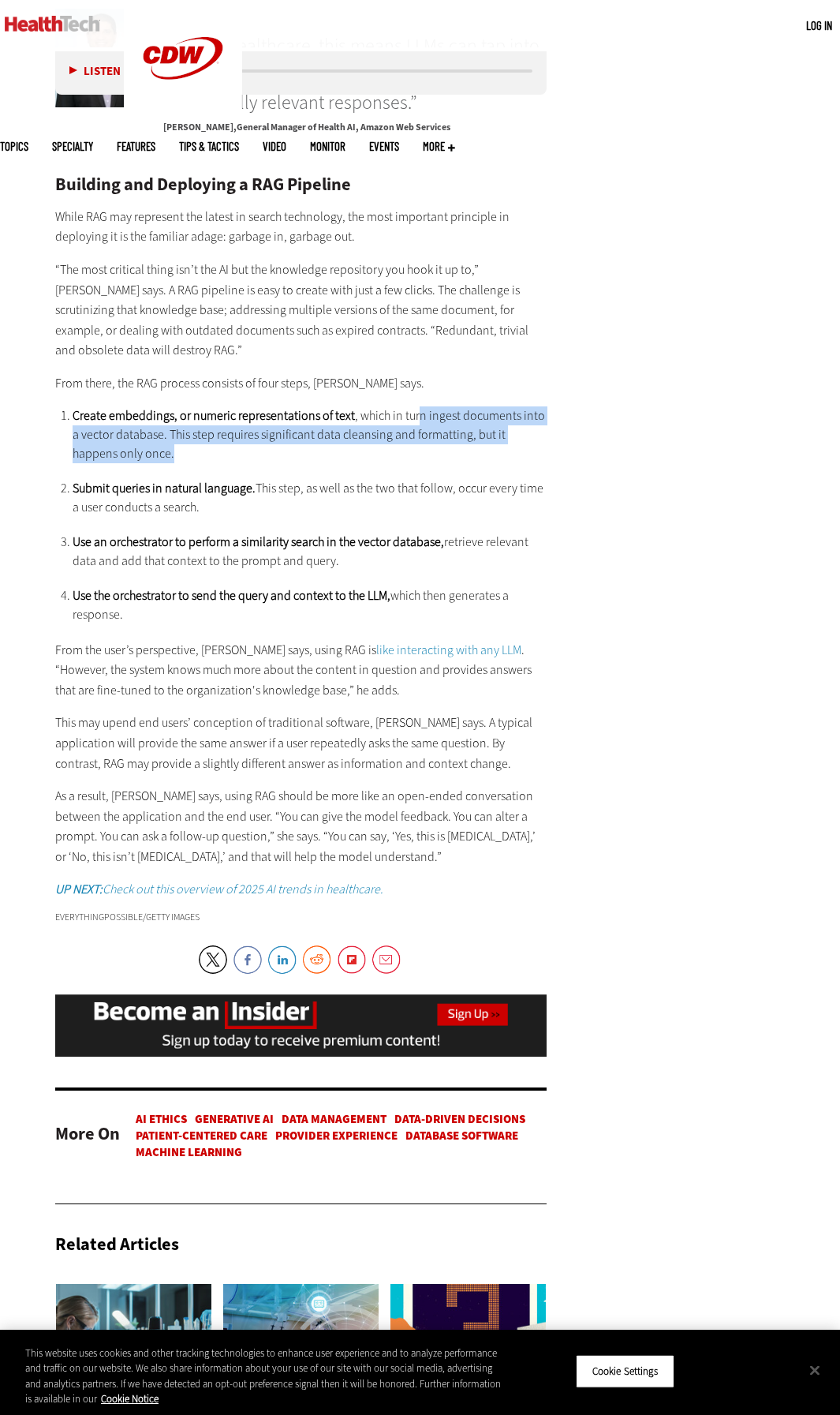
drag, startPoint x: 412, startPoint y: 420, endPoint x: 415, endPoint y: 454, distance: 34.1
click at [415, 454] on li "Create embeddings, or numeric representations of text , which in turn ingest do…" at bounding box center [310, 434] width 474 height 57
click at [217, 453] on li "Create embeddings, or numeric representations of text , which in turn ingest do…" at bounding box center [310, 434] width 474 height 57
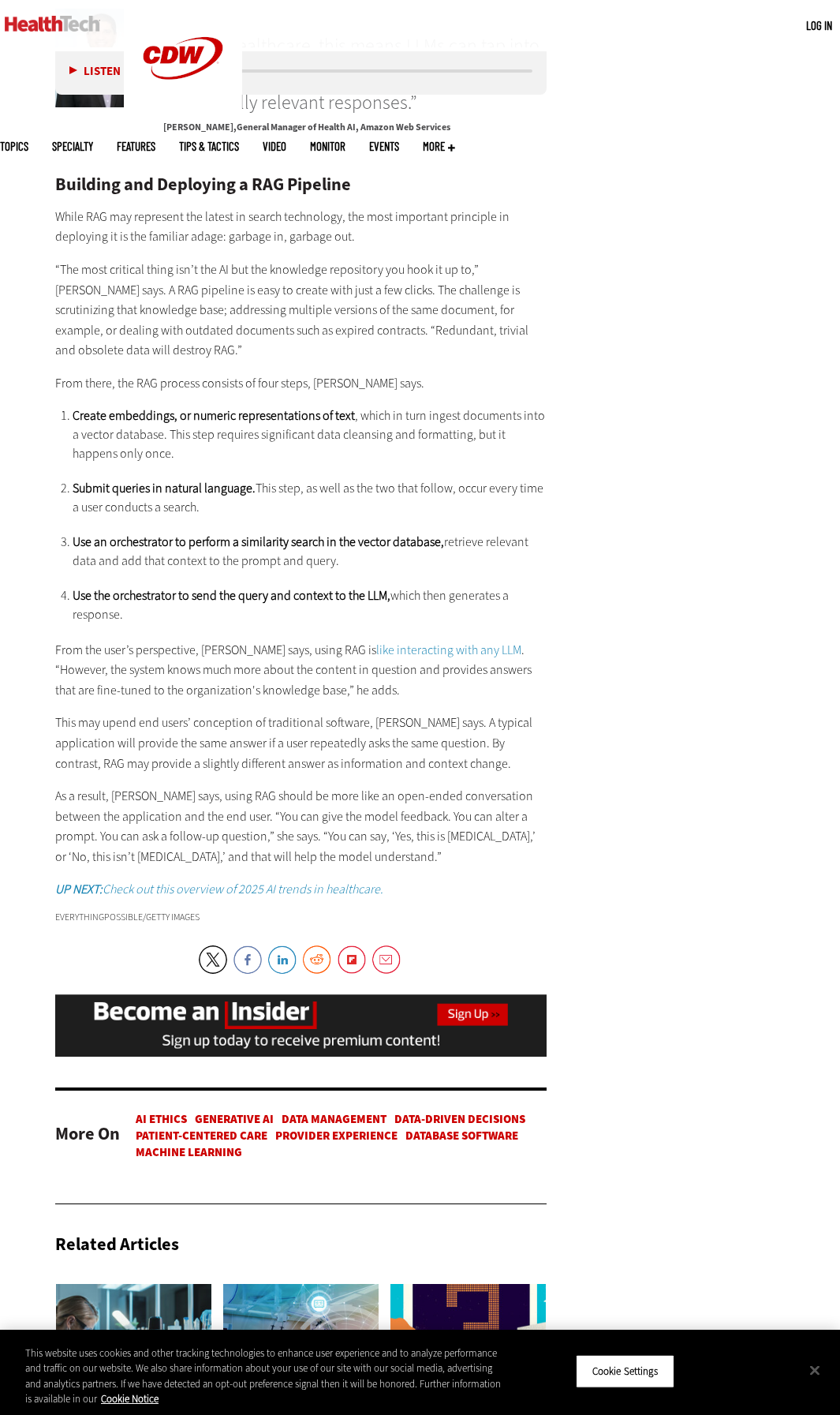
click at [217, 453] on li "Create embeddings, or numeric representations of text , which in turn ingest do…" at bounding box center [310, 434] width 474 height 57
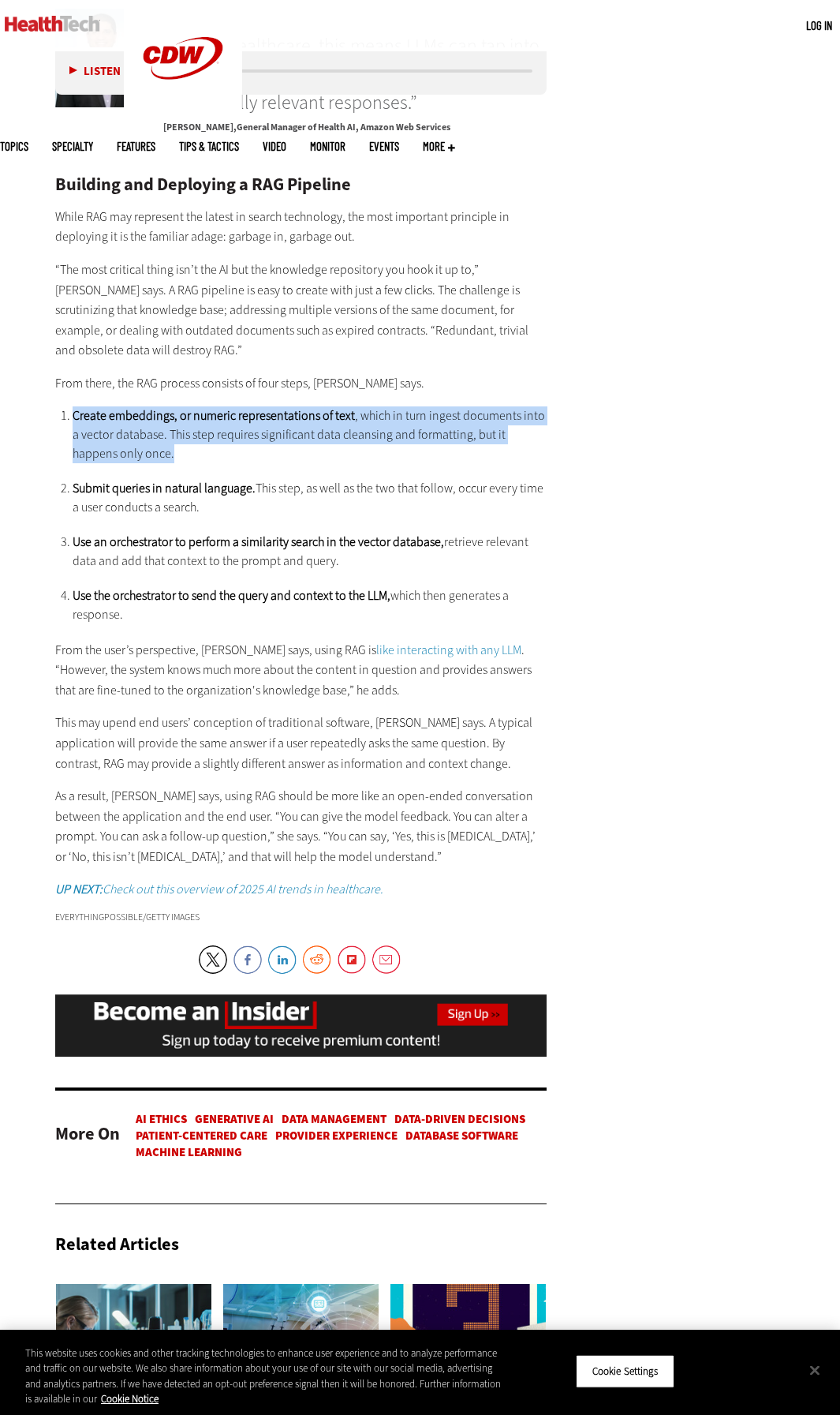
click at [217, 453] on li "Create embeddings, or numeric representations of text , which in turn ingest do…" at bounding box center [310, 434] width 474 height 57
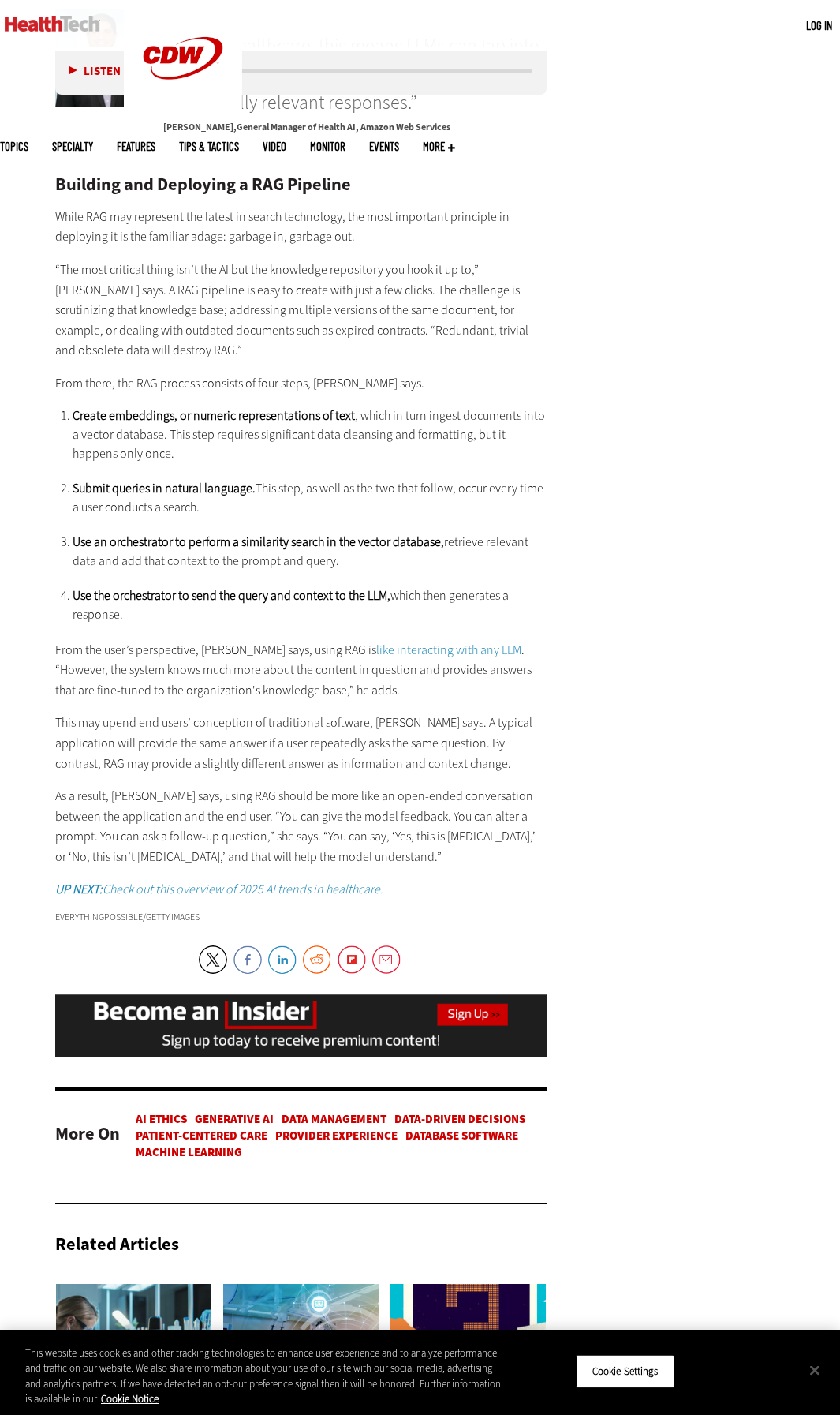
click at [321, 392] on p "From there, the RAG process consists of four steps, [PERSON_NAME] says." at bounding box center [301, 384] width 491 height 21
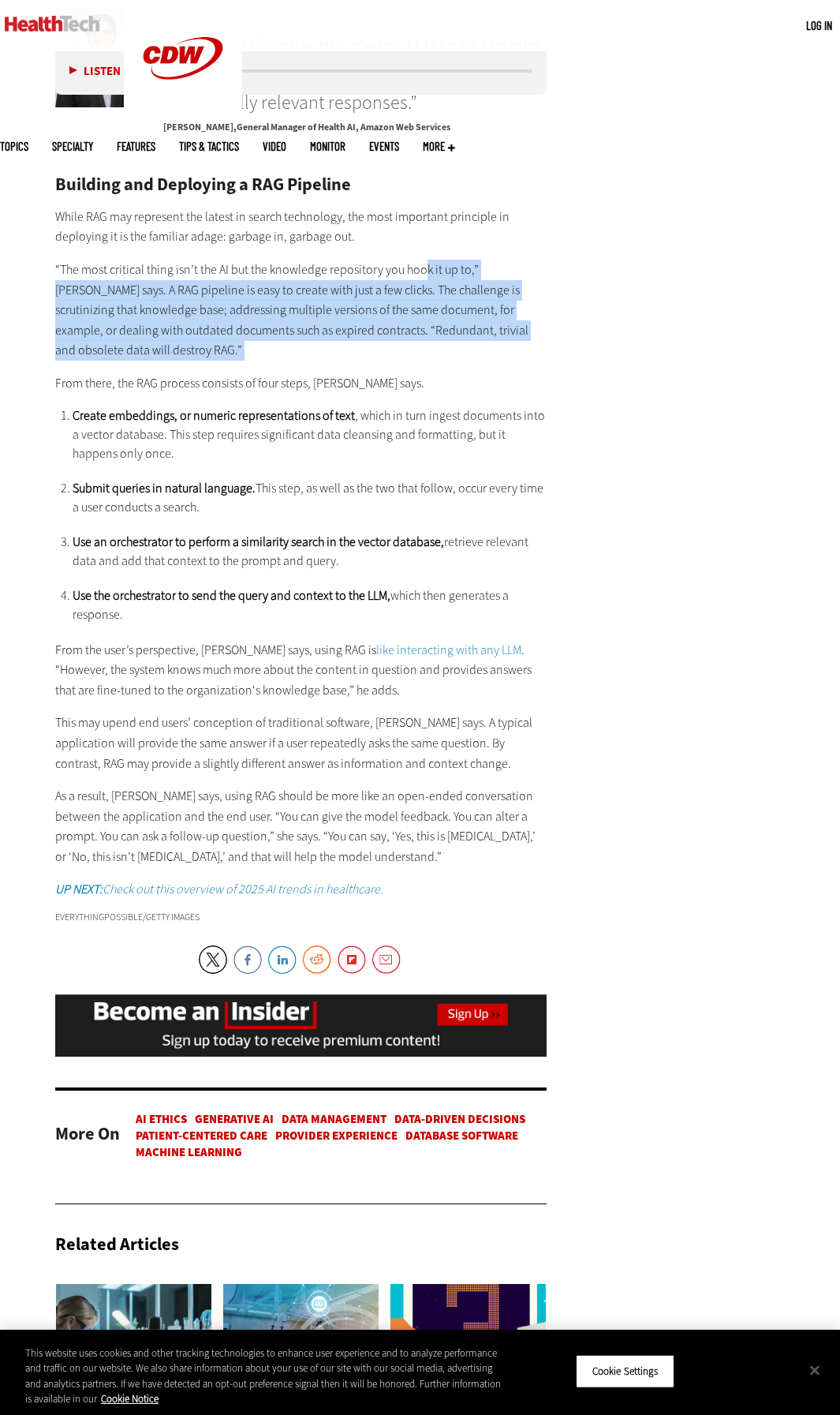
drag, startPoint x: 424, startPoint y: 273, endPoint x: 426, endPoint y: 362, distance: 89.0
click at [426, 362] on div "Building and Deploying a RAG Pipeline While RAG may represent the latest in sea…" at bounding box center [301, 538] width 491 height 724
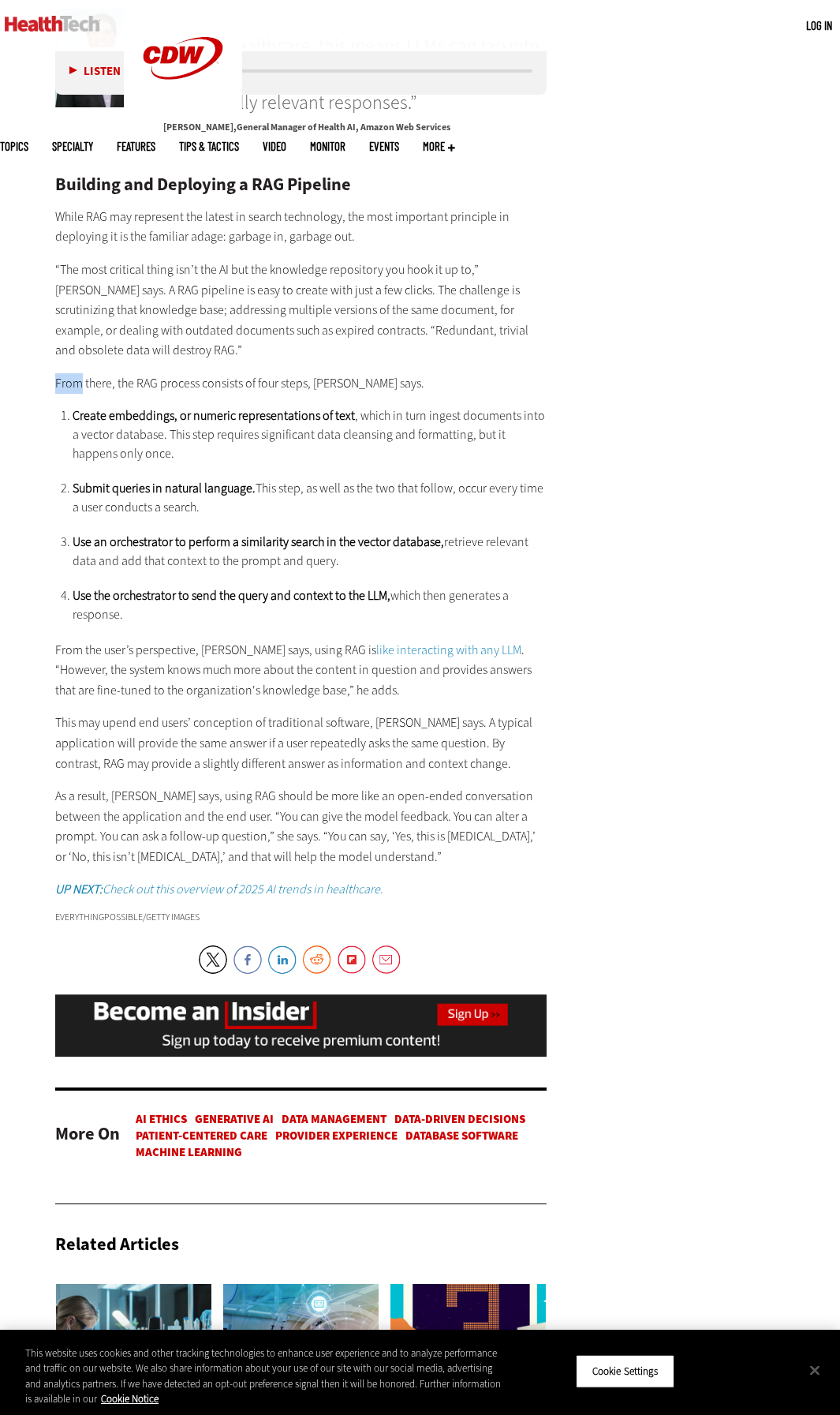
click at [426, 362] on div "Building and Deploying a RAG Pipeline While RAG may represent the latest in sea…" at bounding box center [301, 538] width 491 height 724
click at [432, 340] on p "“The most critical thing isn’t the AI but the knowledge repository you hook it …" at bounding box center [301, 310] width 491 height 101
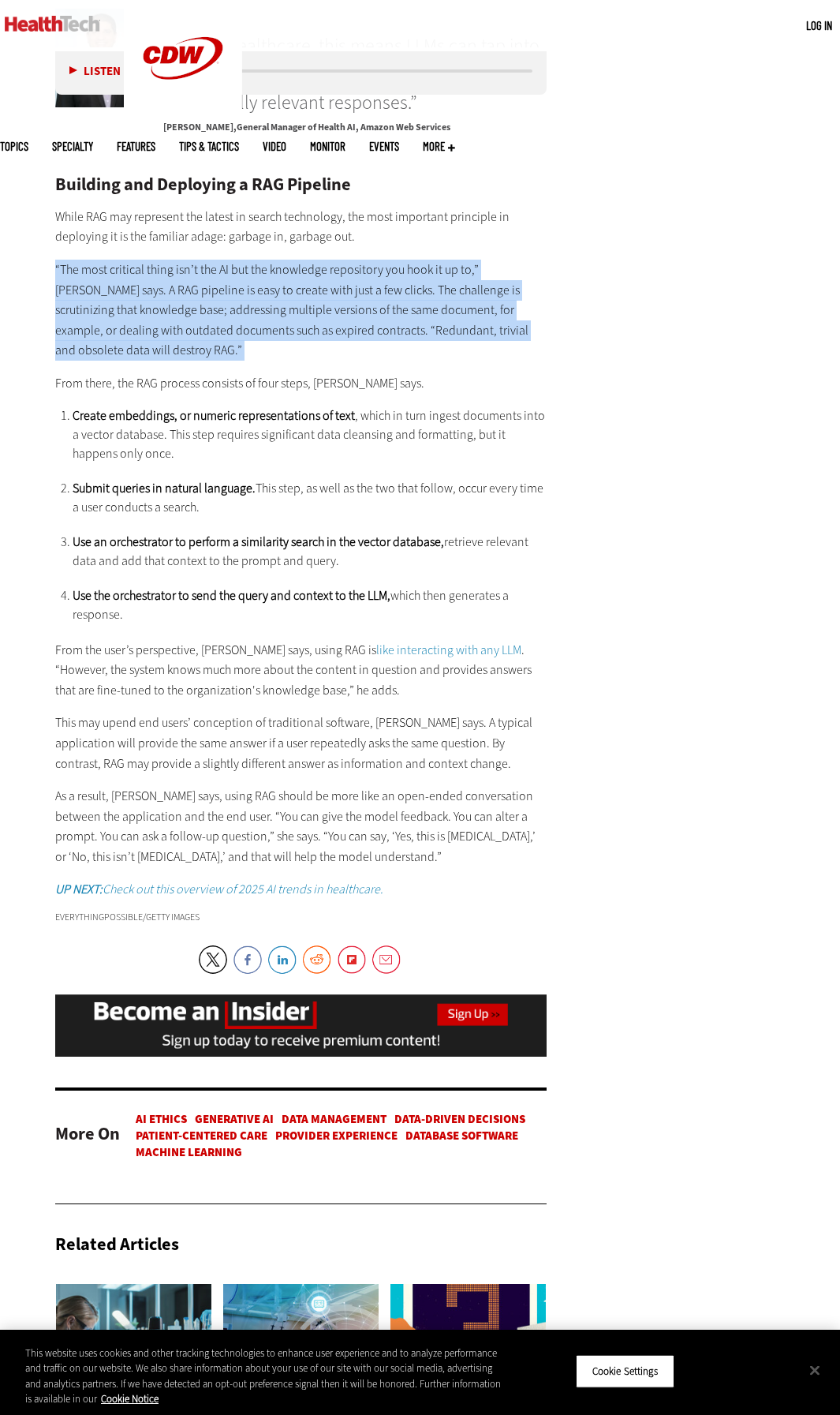
click at [432, 340] on p "“The most critical thing isn’t the AI but the knowledge repository you hook it …" at bounding box center [301, 310] width 491 height 101
drag, startPoint x: 425, startPoint y: 356, endPoint x: 115, endPoint y: 275, distance: 320.4
click at [115, 275] on p "“The most critical thing isn’t the AI but the knowledge repository you hook it …" at bounding box center [301, 310] width 491 height 101
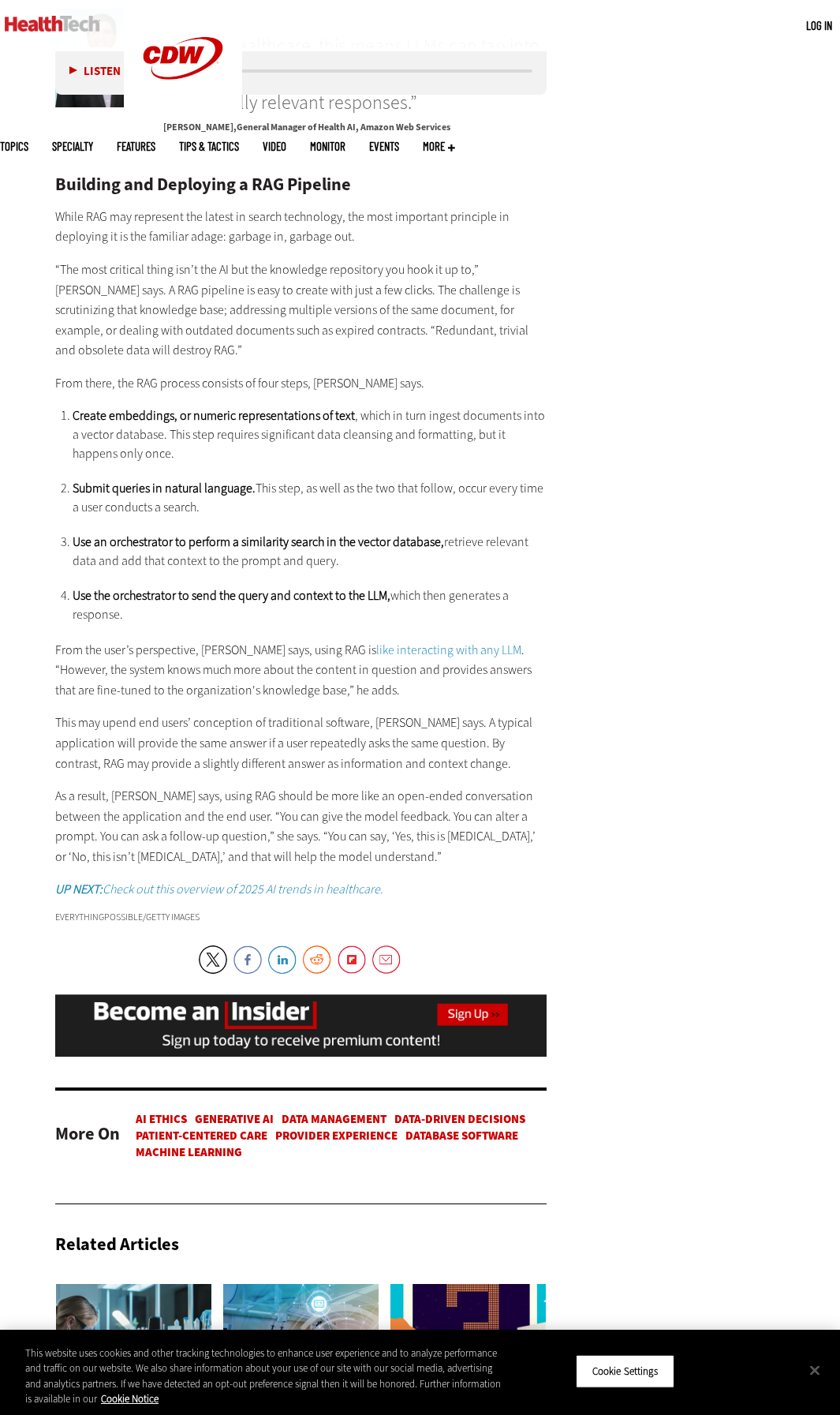
click at [435, 363] on div "Building and Deploying a RAG Pipeline While RAG may represent the latest in sea…" at bounding box center [301, 538] width 491 height 724
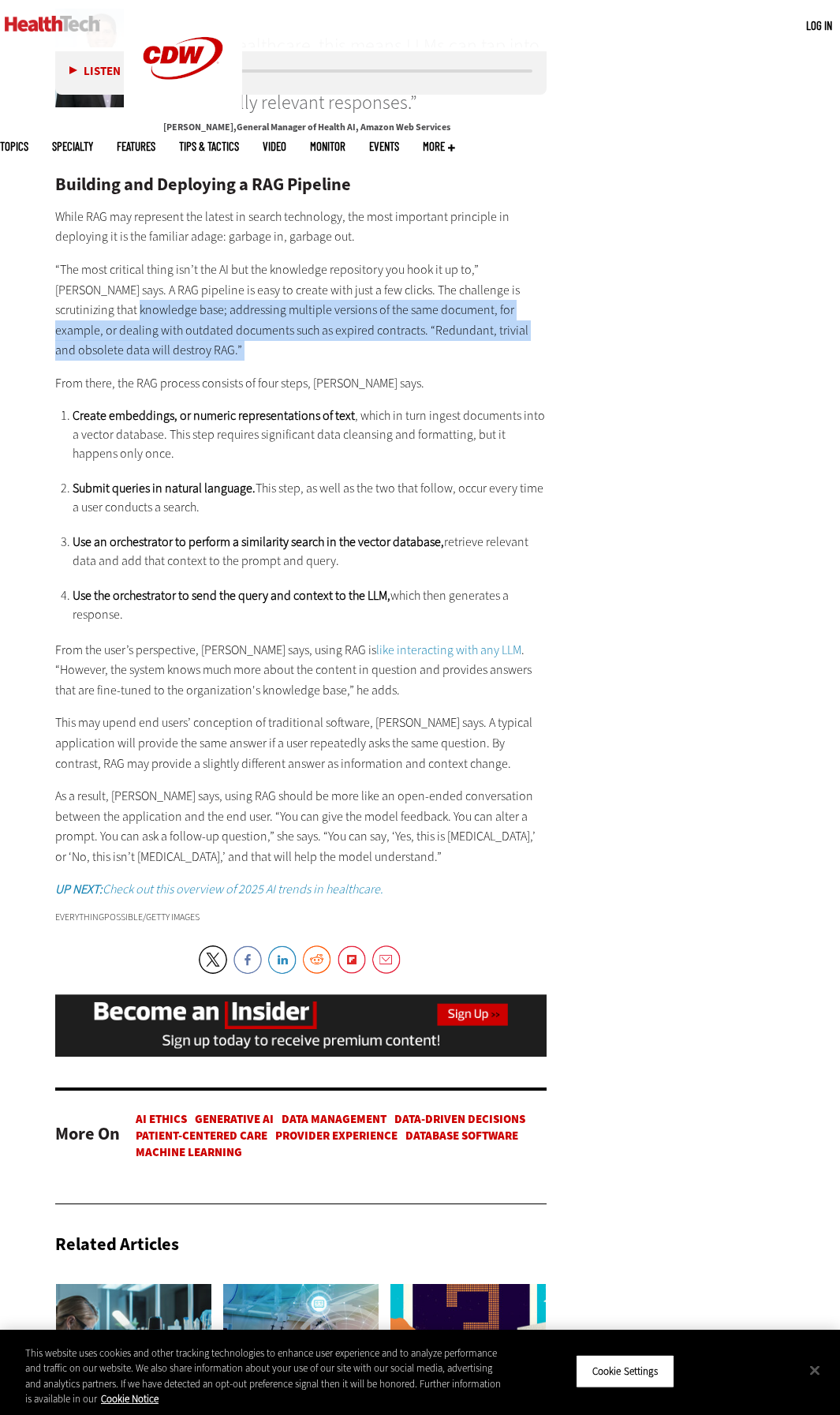
drag, startPoint x: 100, startPoint y: 318, endPoint x: 477, endPoint y: 366, distance: 380.0
click at [477, 366] on div "Building and Deploying a RAG Pipeline While RAG may represent the latest in sea…" at bounding box center [301, 538] width 491 height 724
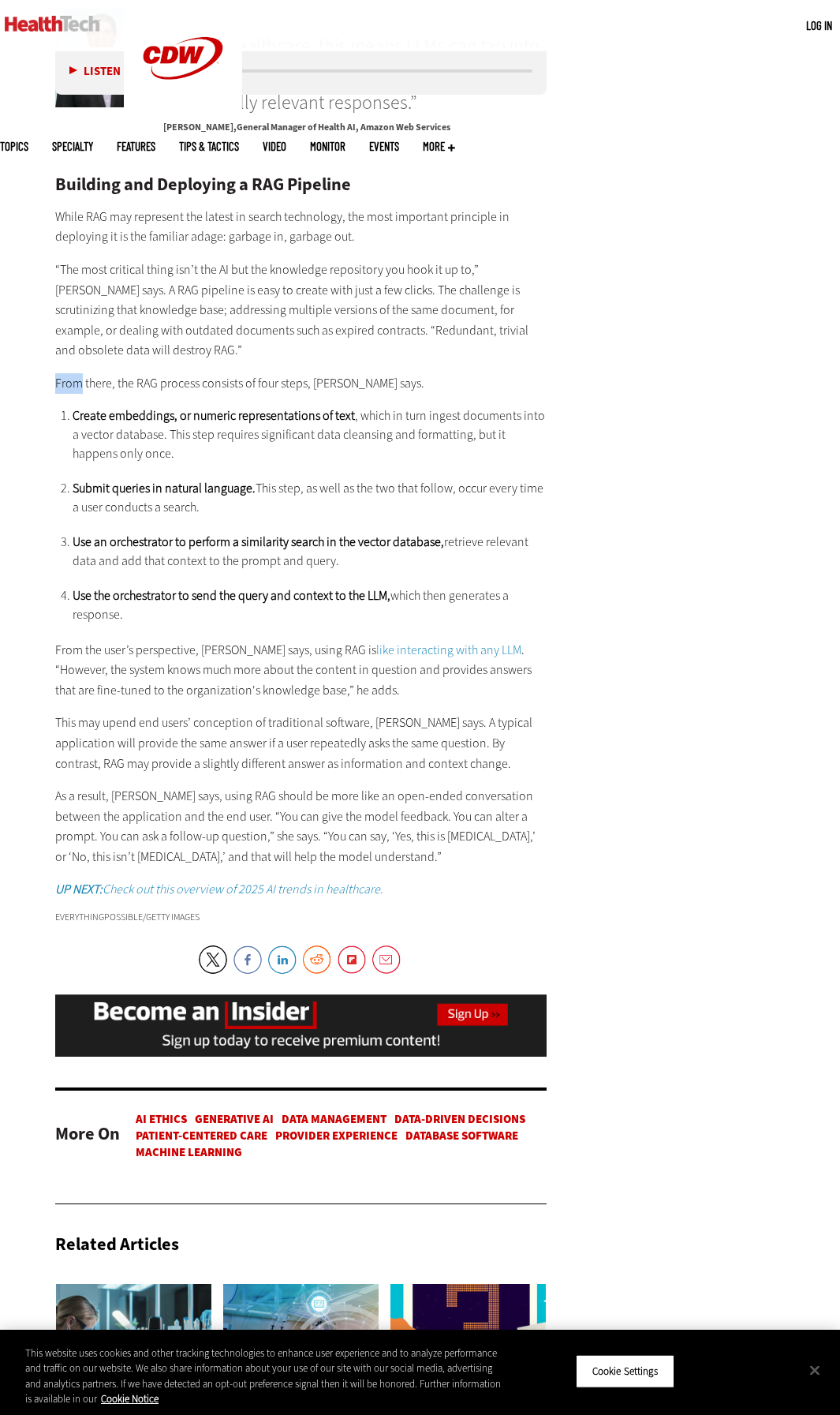
click at [477, 366] on div "Building and Deploying a RAG Pipeline While RAG may represent the latest in sea…" at bounding box center [301, 538] width 491 height 724
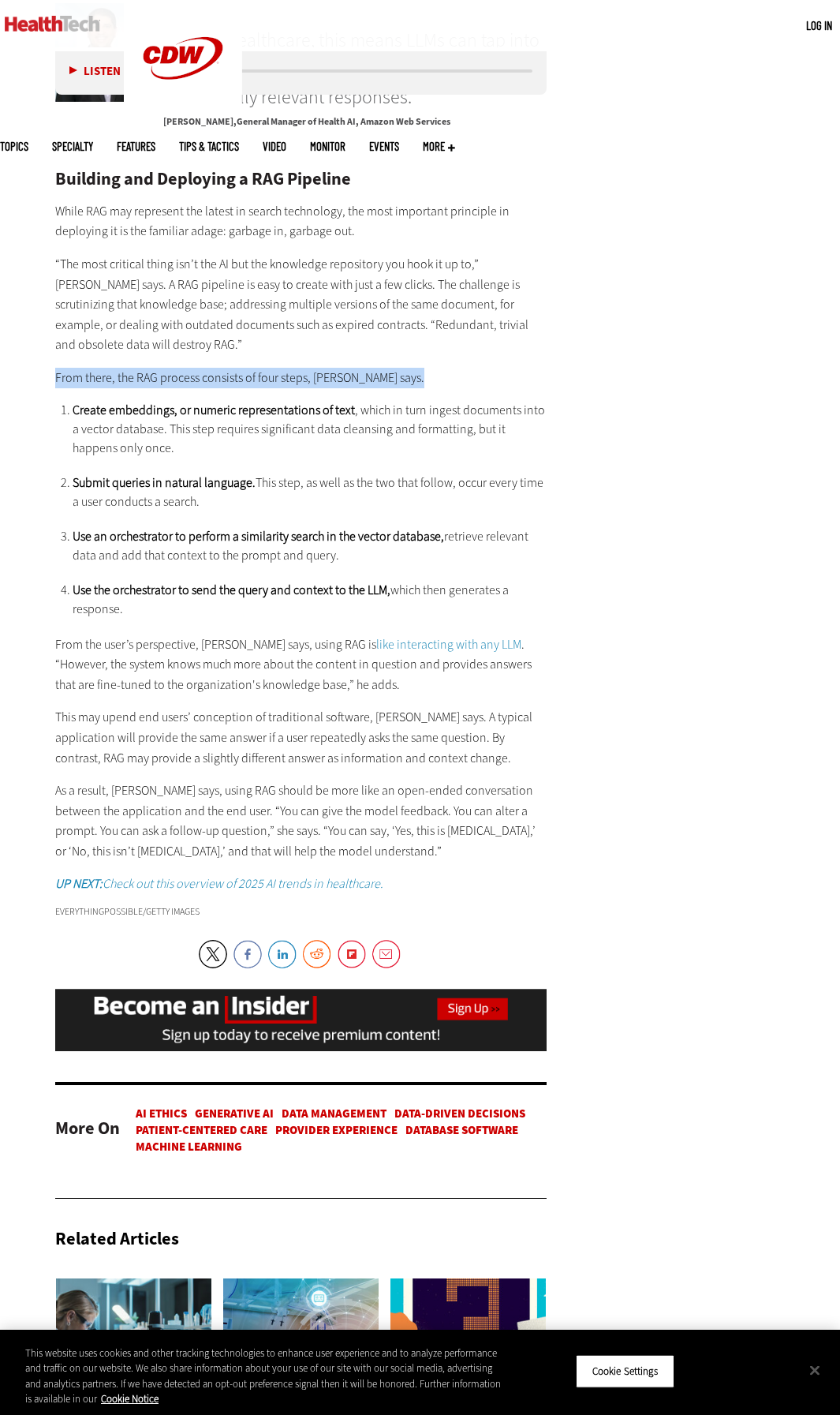
scroll to position [2662, 0]
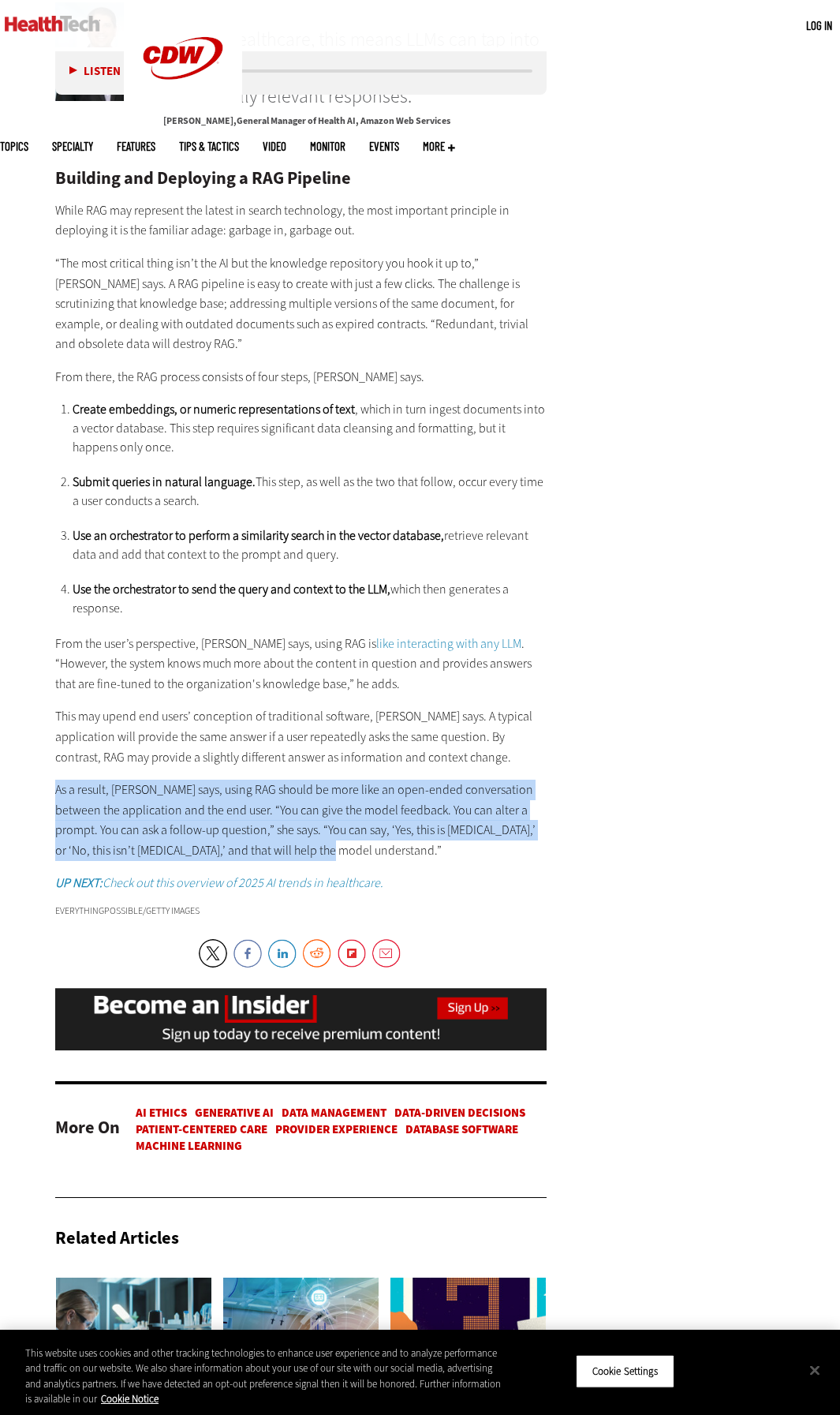
drag, startPoint x: 337, startPoint y: 852, endPoint x: 49, endPoint y: 793, distance: 294.0
click at [395, 838] on p "As a result, [PERSON_NAME] says, using RAG should be more like an open-ended co…" at bounding box center [301, 819] width 491 height 81
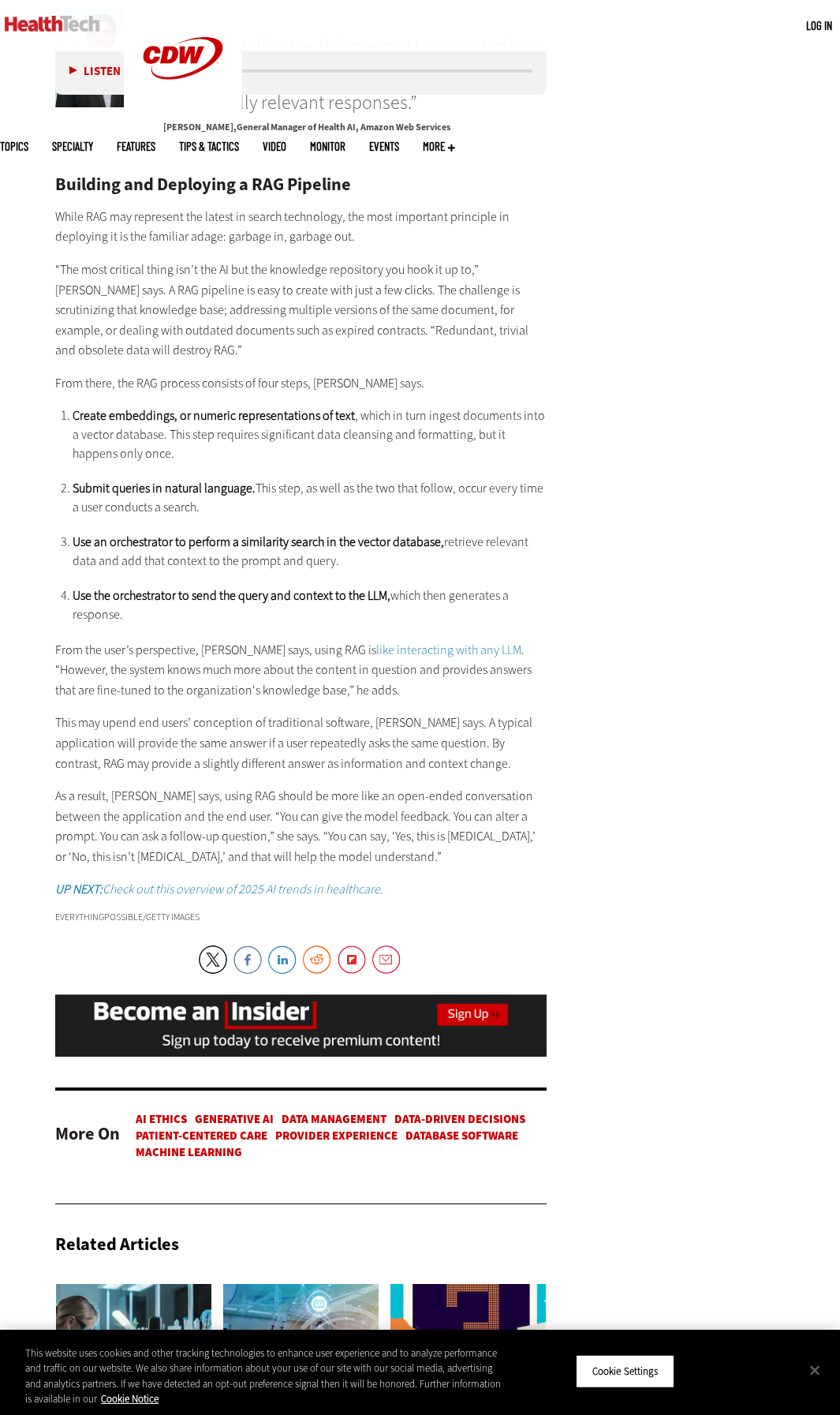
scroll to position [2653, 0]
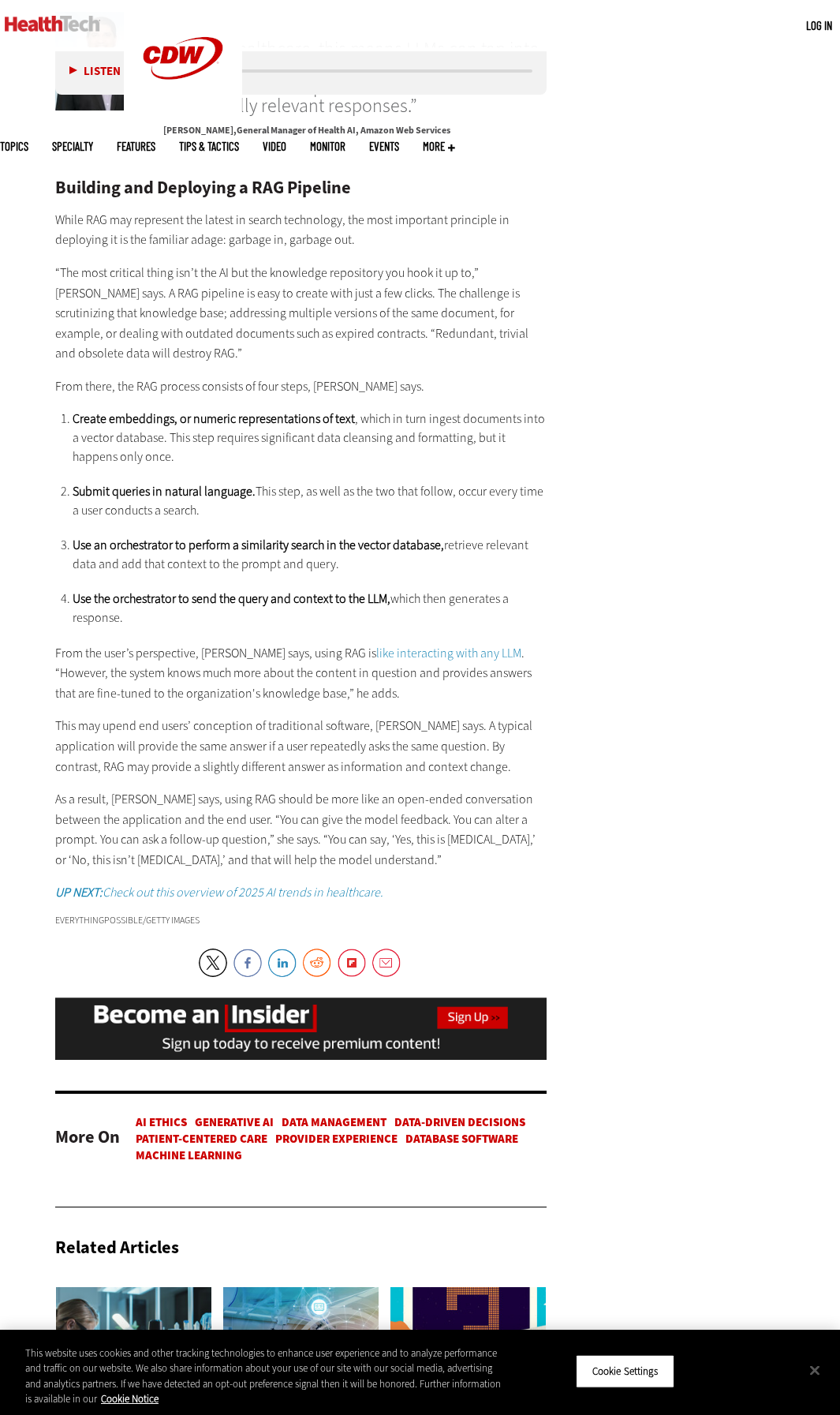
click at [376, 655] on link "like interacting with any LLM" at bounding box center [448, 652] width 145 height 16
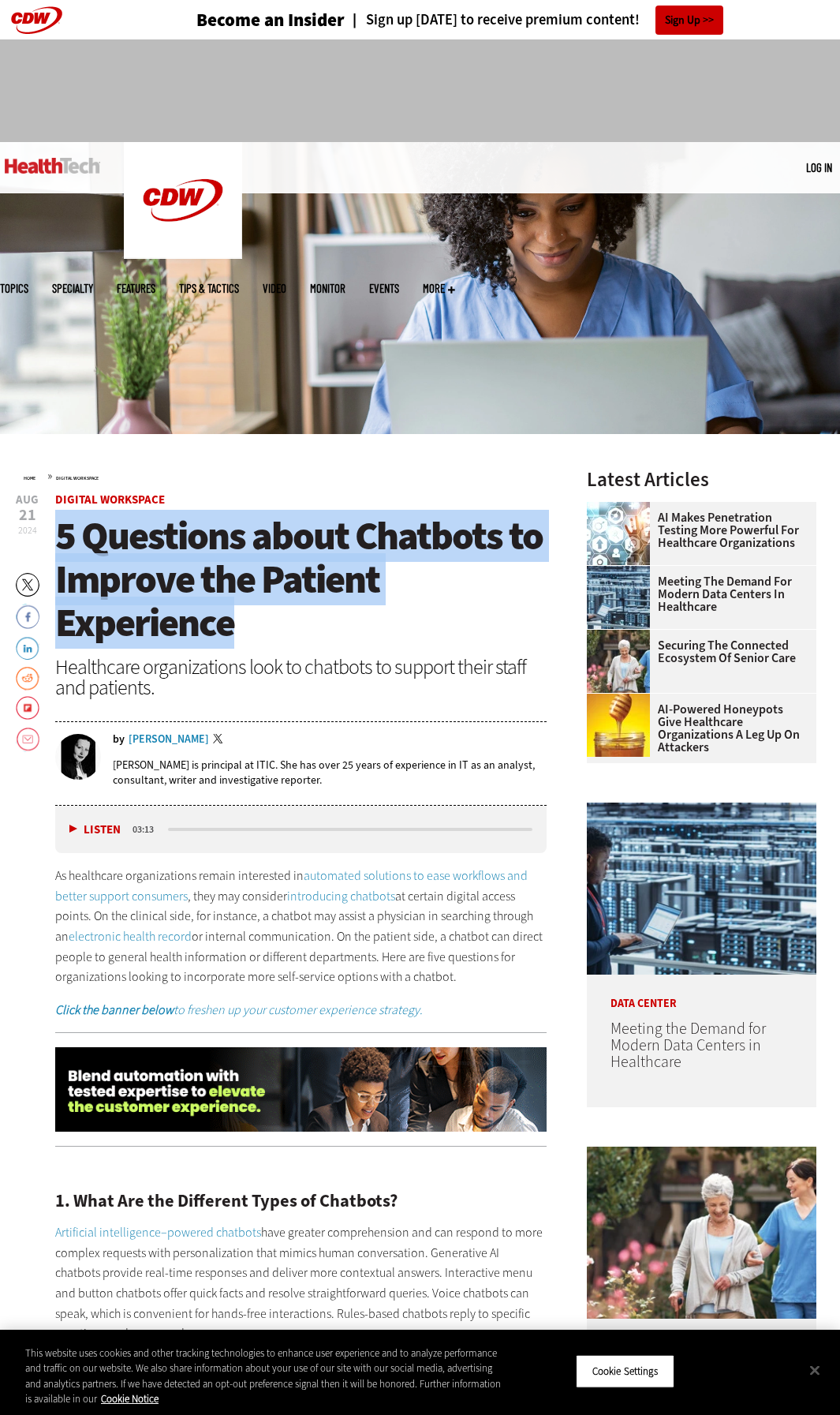
drag, startPoint x: 280, startPoint y: 639, endPoint x: 68, endPoint y: 542, distance: 233.1
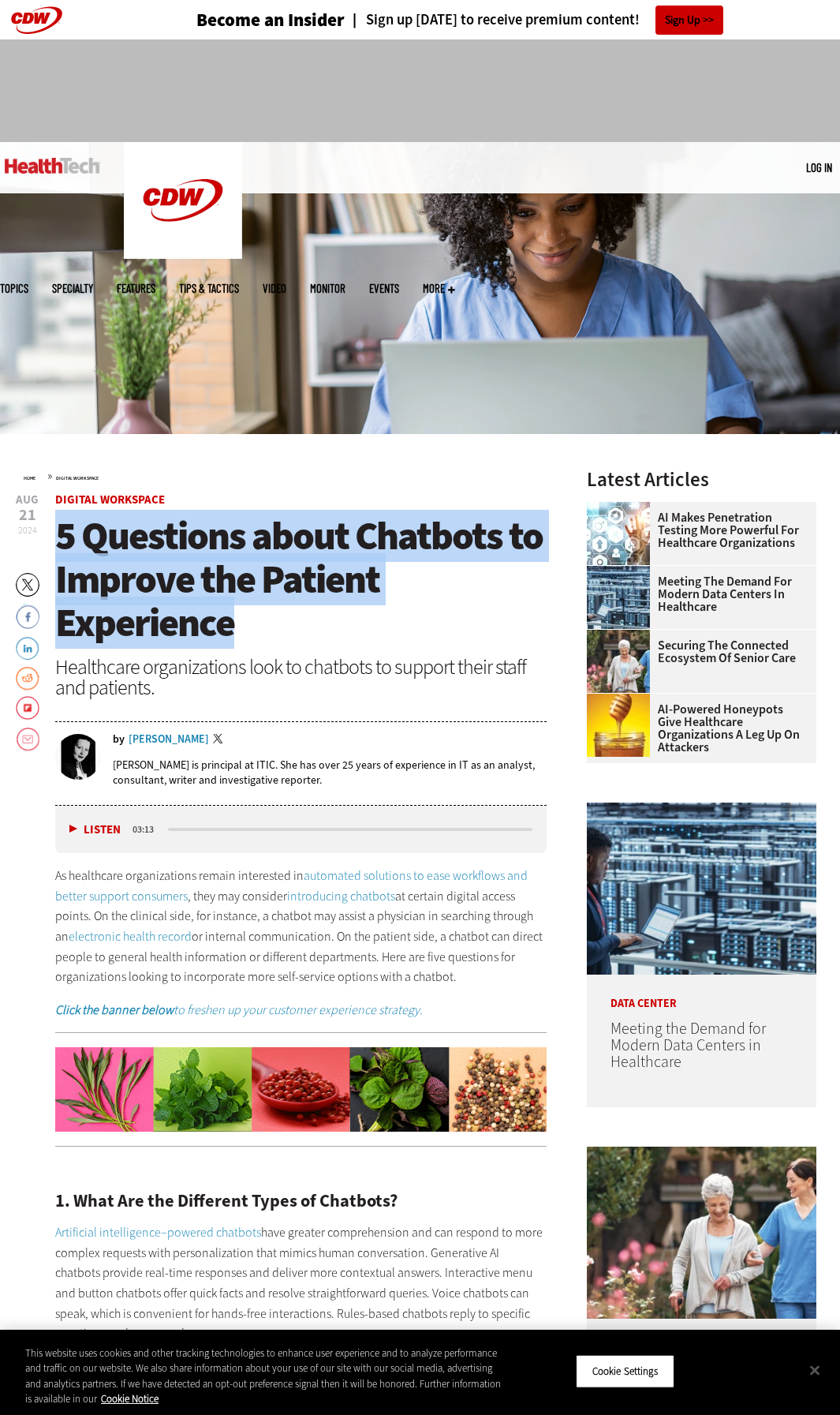
click at [56, 537] on h1 "5 Questions about Chatbots to Improve the Patient Experience" at bounding box center [301, 579] width 491 height 130
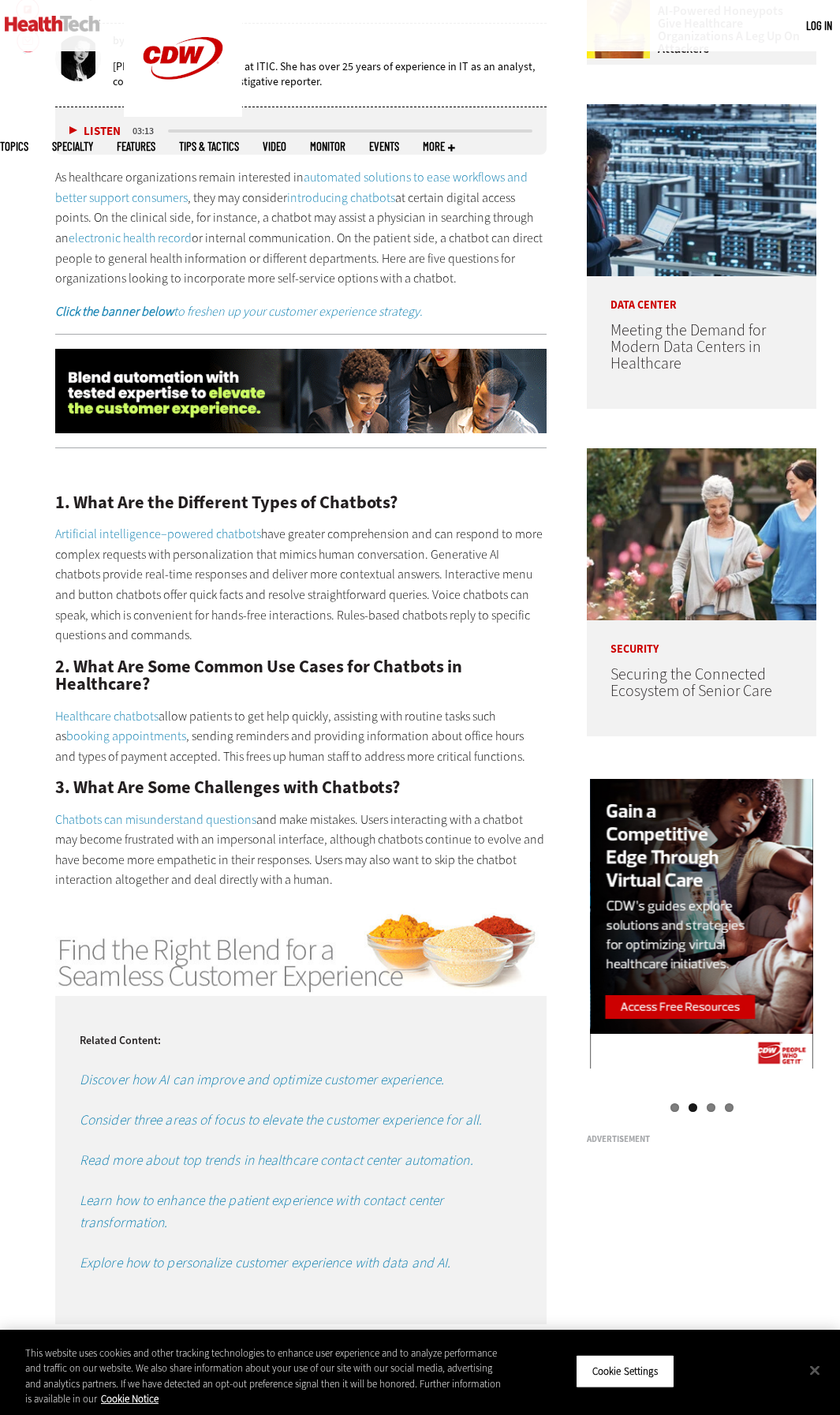
scroll to position [697, 0]
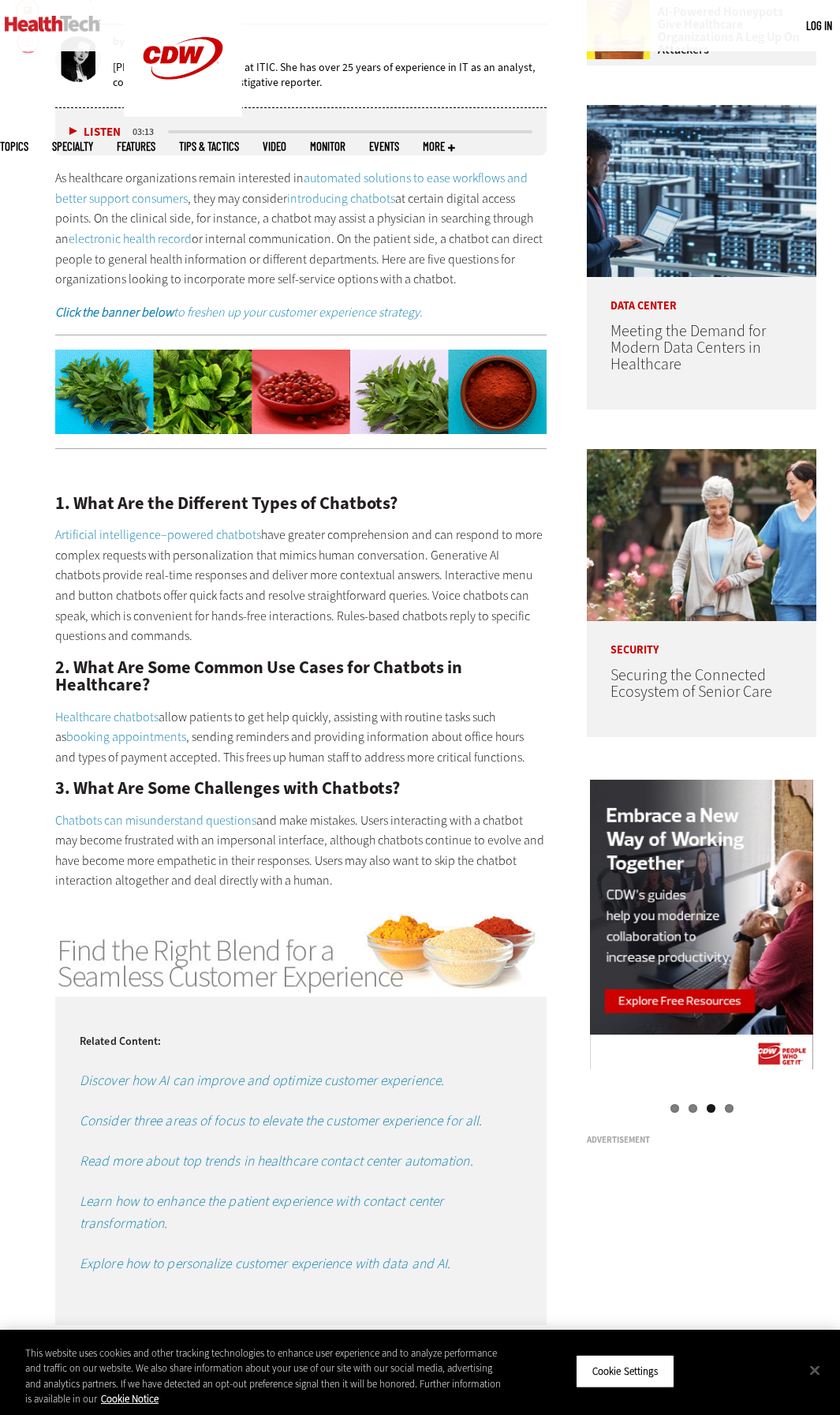
click at [385, 1270] on em "Explore how to personalize customer experience with data and AI." at bounding box center [265, 1263] width 371 height 19
